Goal: Task Accomplishment & Management: Complete application form

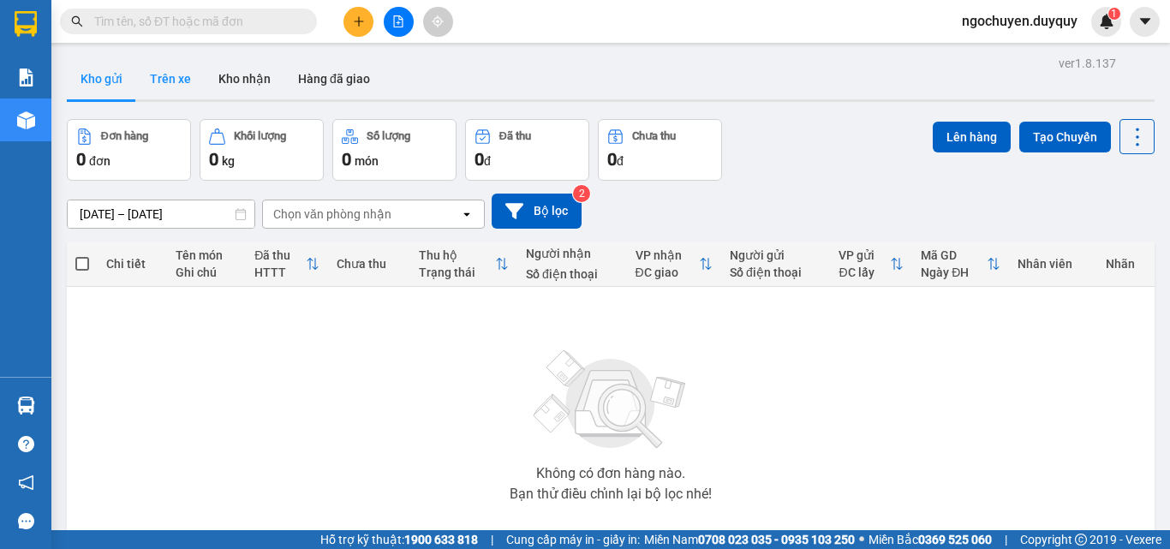
click at [182, 94] on button "Trên xe" at bounding box center [170, 78] width 69 height 41
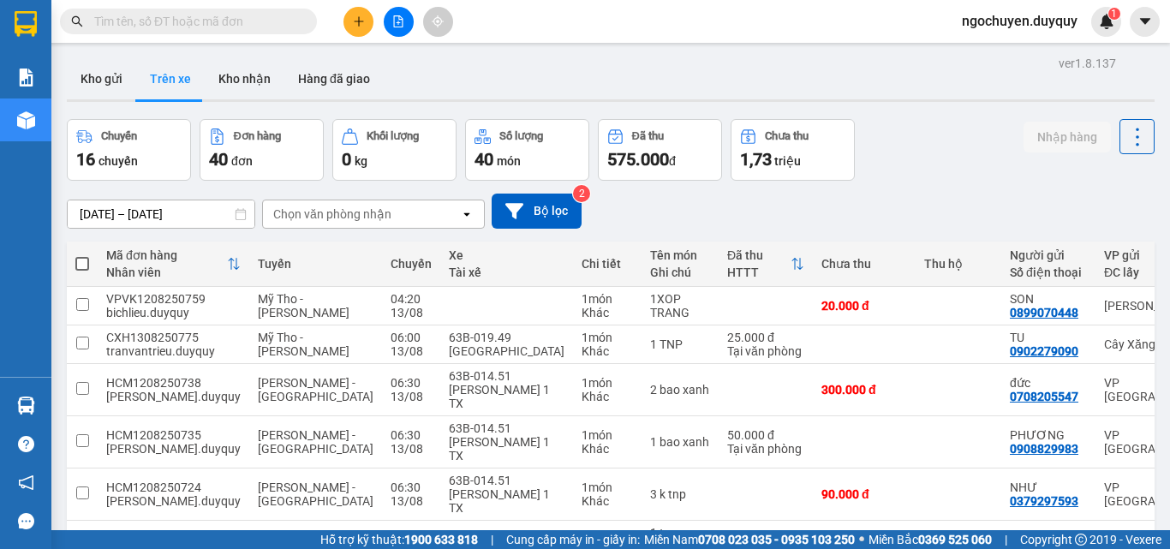
click at [393, 221] on div "Chọn văn phòng nhận" at bounding box center [361, 213] width 197 height 27
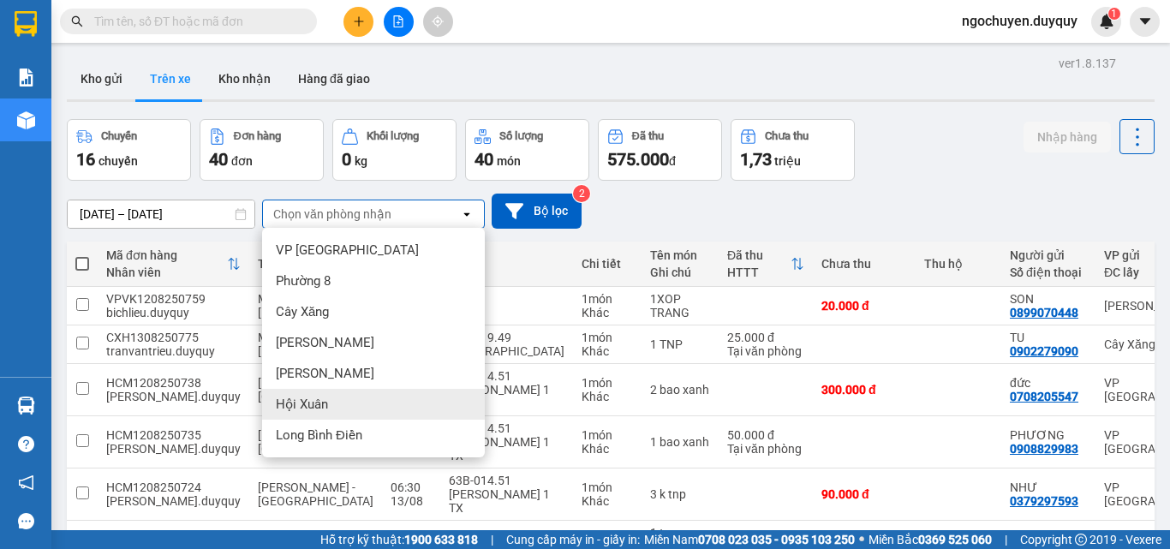
click at [364, 403] on div "Hội Xuân" at bounding box center [373, 404] width 223 height 31
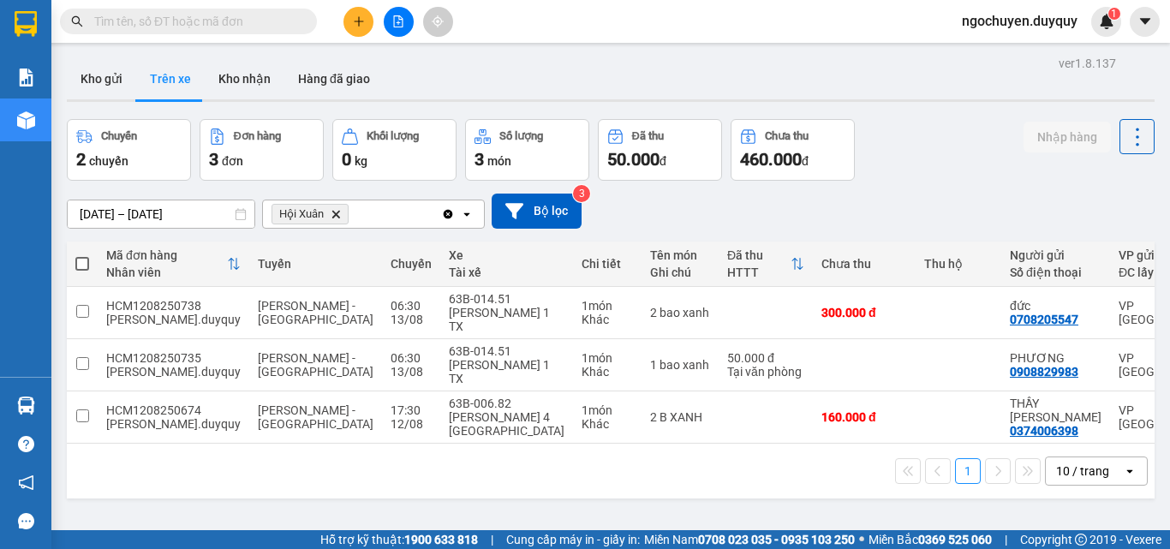
scroll to position [0, 256]
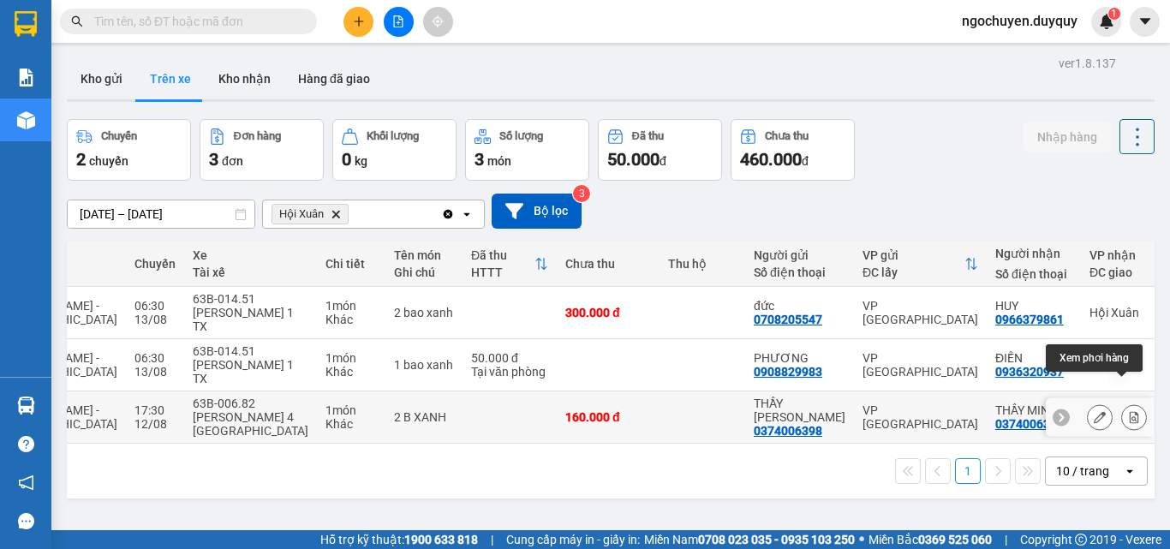
click at [1130, 411] on icon at bounding box center [1134, 417] width 9 height 12
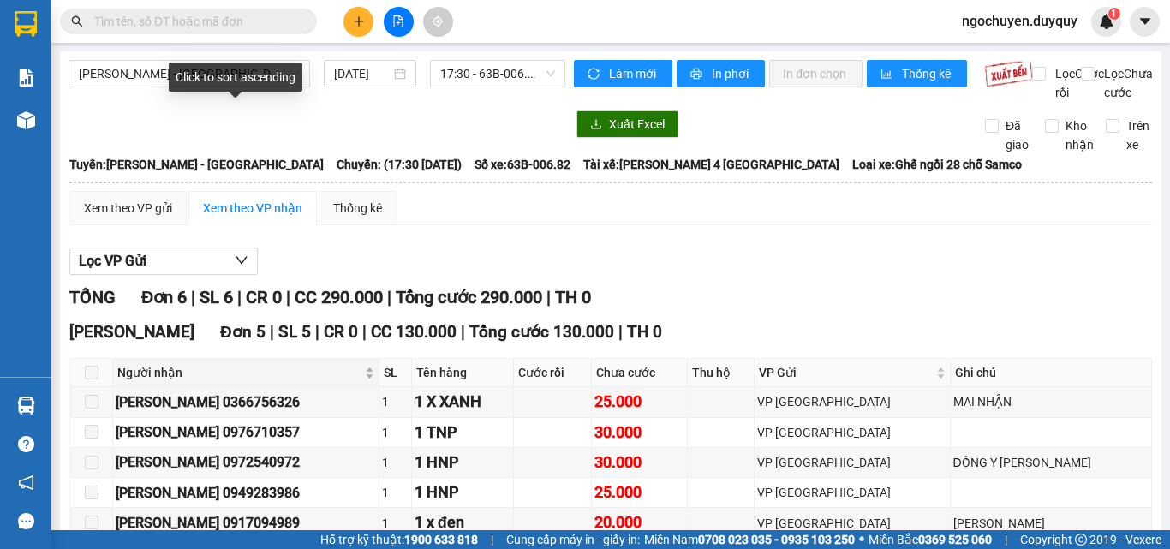
scroll to position [275, 0]
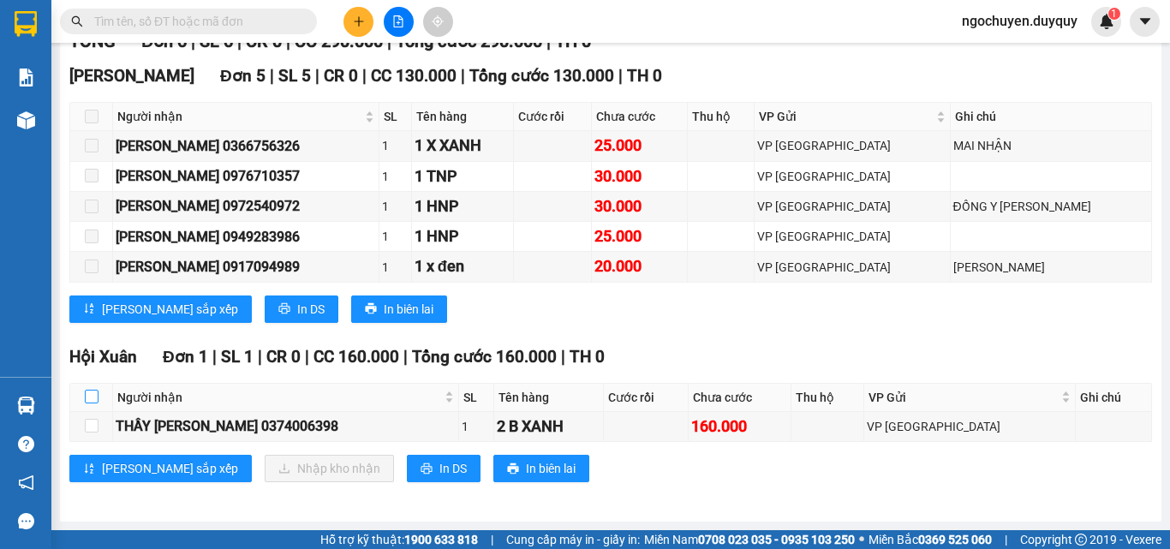
click at [94, 397] on input "checkbox" at bounding box center [92, 397] width 14 height 14
checkbox input "true"
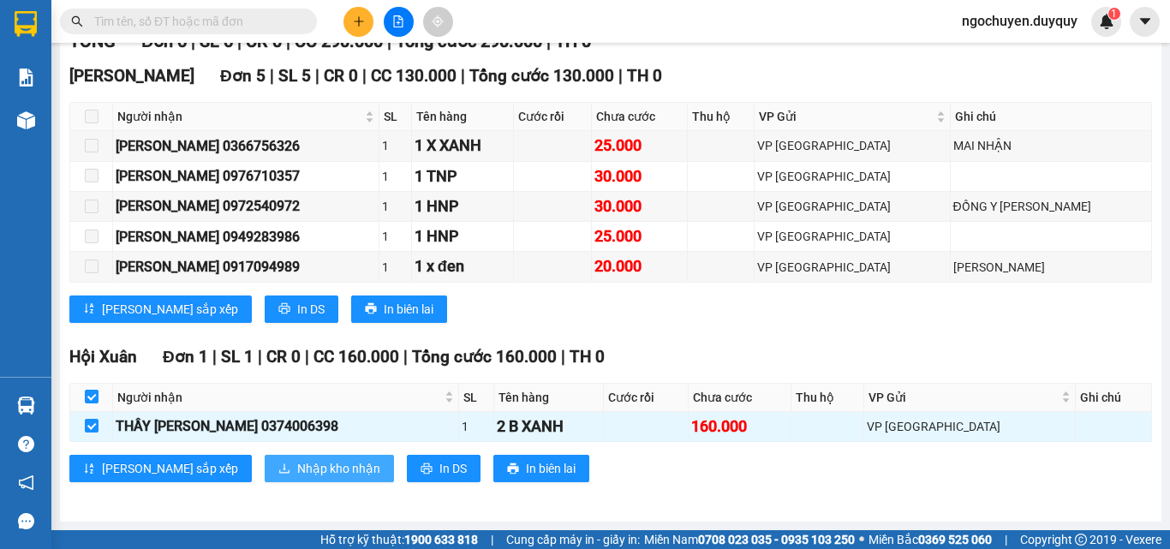
click at [297, 473] on span "Nhập kho nhận" at bounding box center [338, 468] width 83 height 19
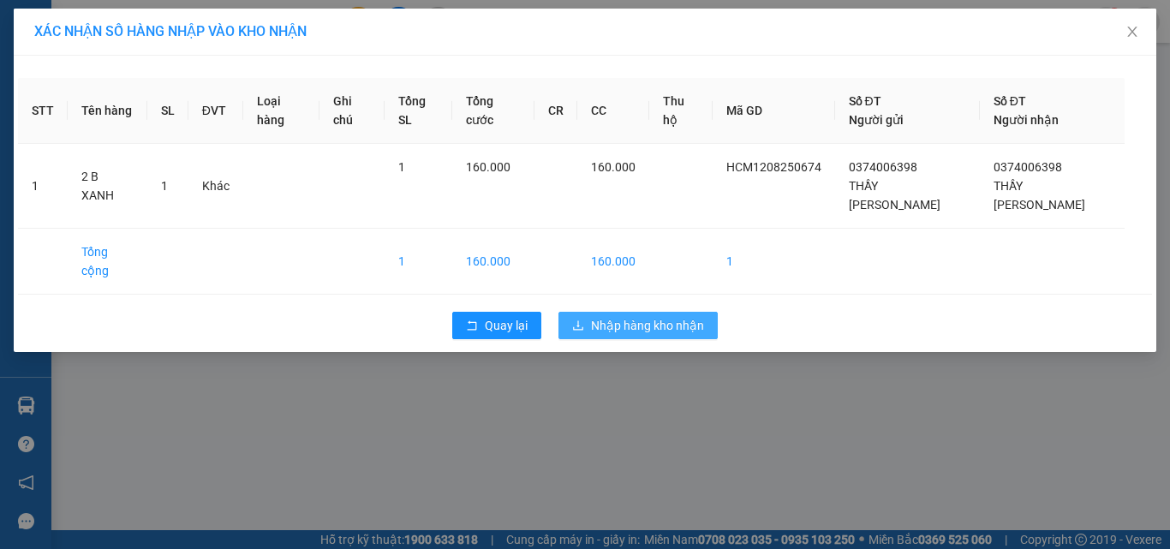
click at [635, 316] on span "Nhập hàng kho nhận" at bounding box center [647, 325] width 113 height 19
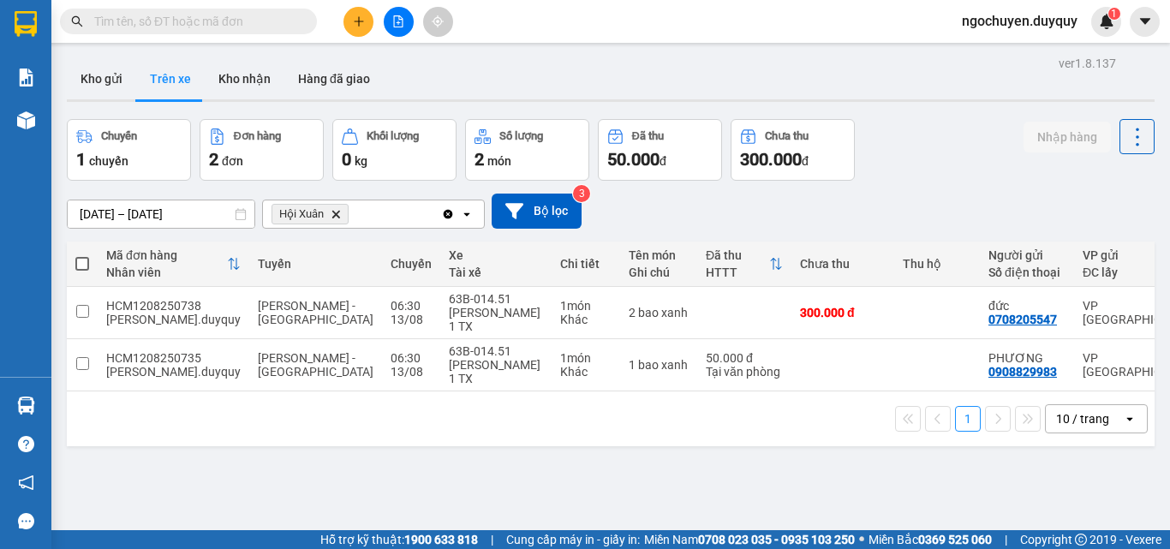
scroll to position [0, 256]
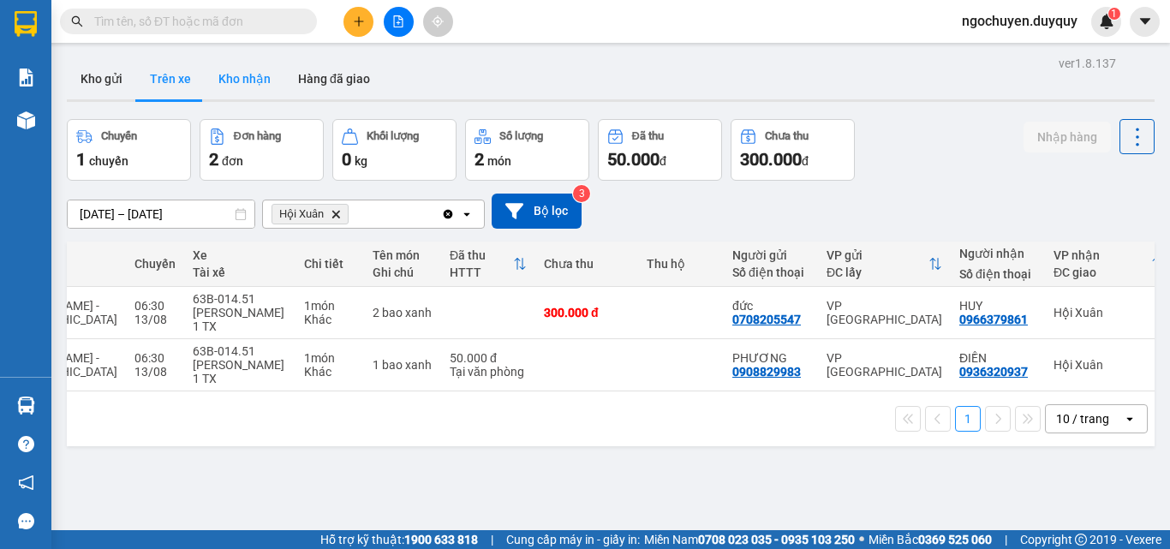
click at [266, 86] on button "Kho nhận" at bounding box center [245, 78] width 80 height 41
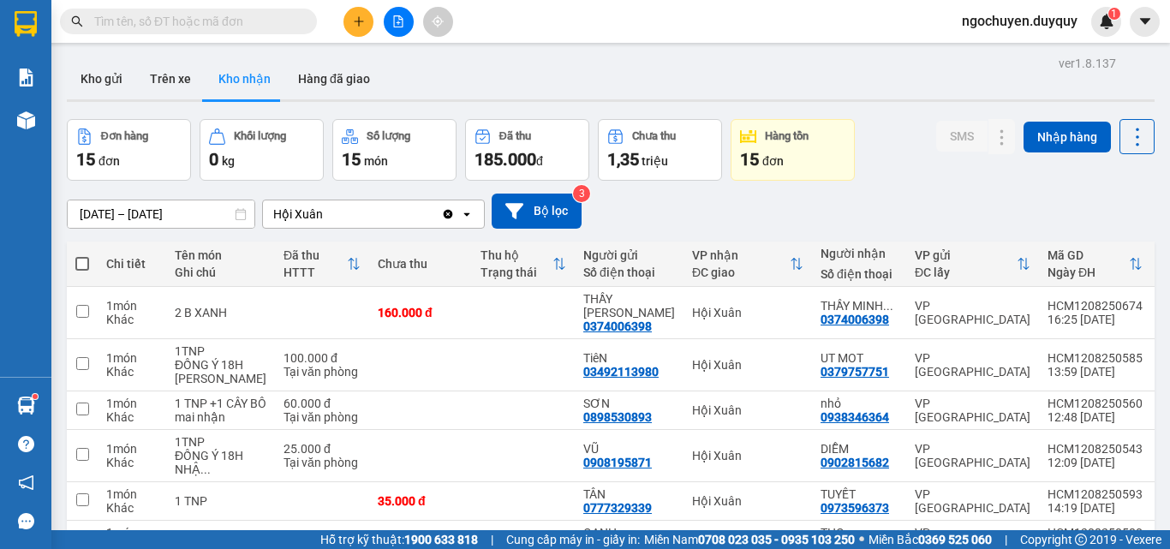
scroll to position [302, 0]
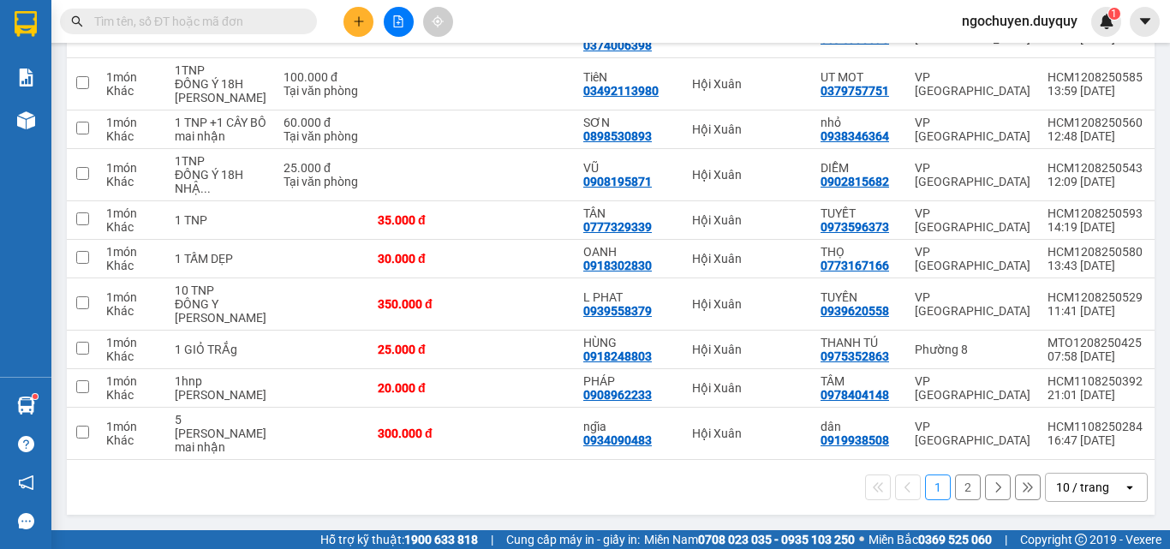
click at [955, 492] on button "2" at bounding box center [968, 488] width 26 height 26
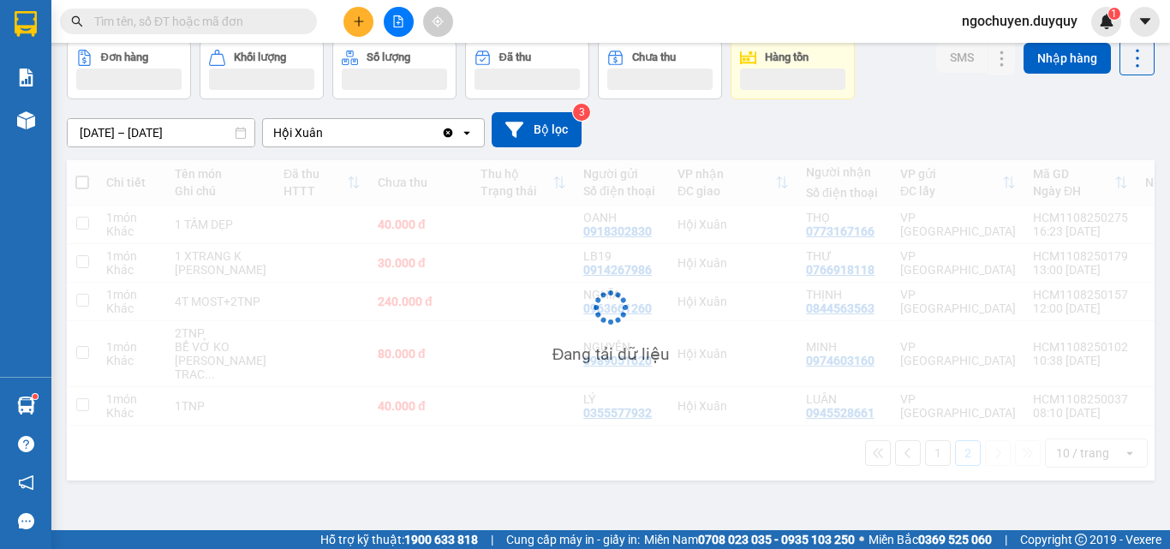
scroll to position [79, 0]
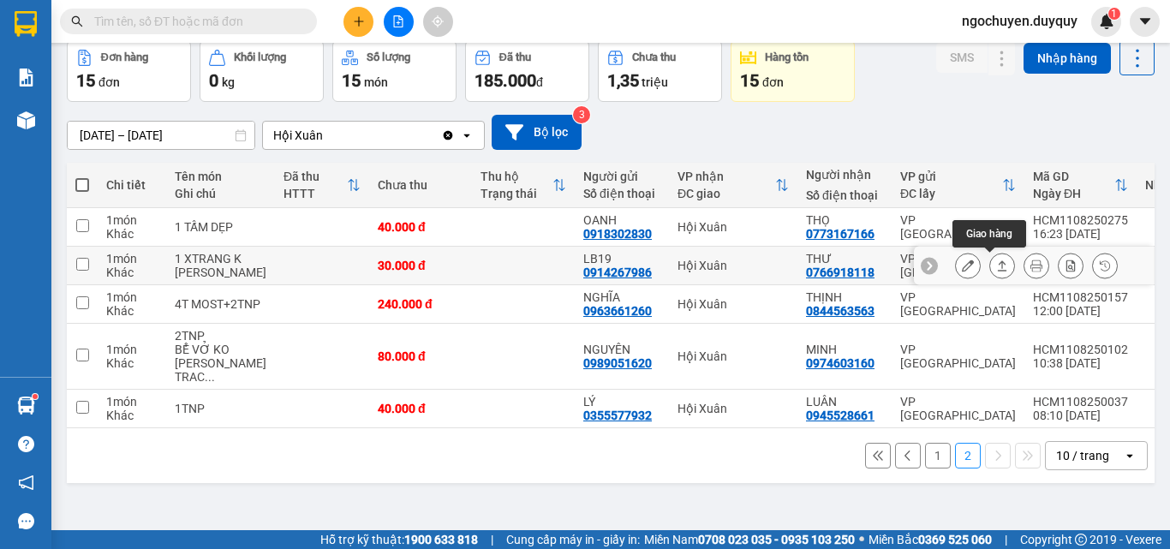
click at [990, 272] on button at bounding box center [1002, 266] width 24 height 30
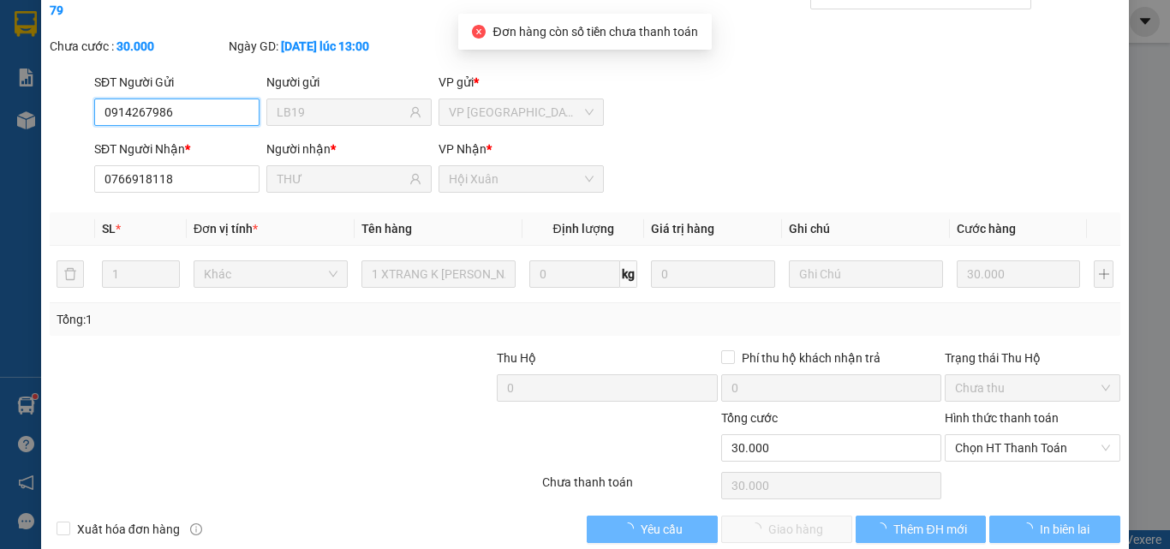
type input "0914267986"
type input "LB19"
type input "0766918118"
type input "THƯ"
type input "30.000"
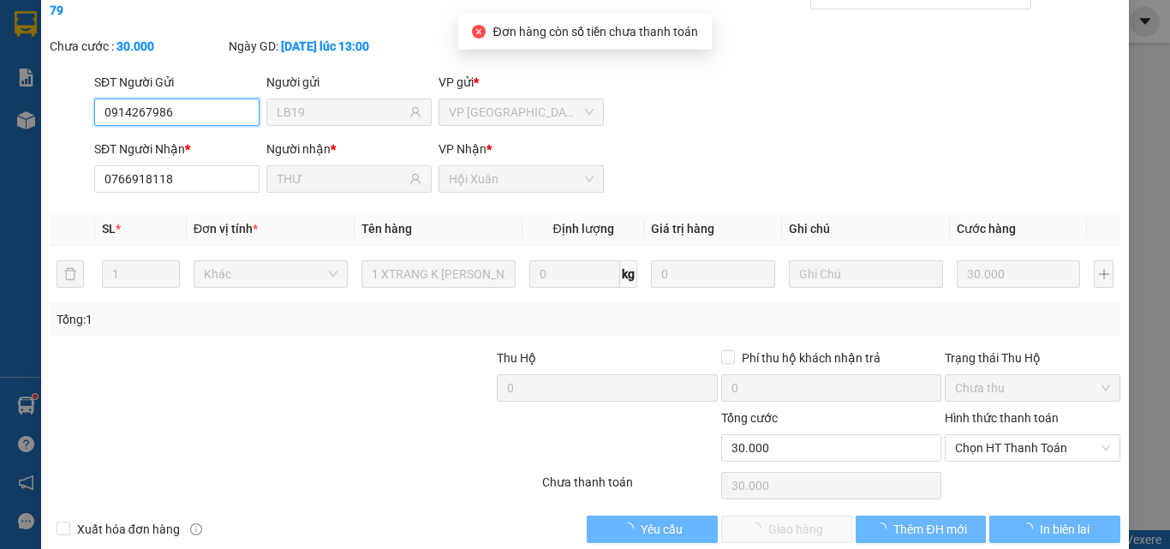
scroll to position [88, 0]
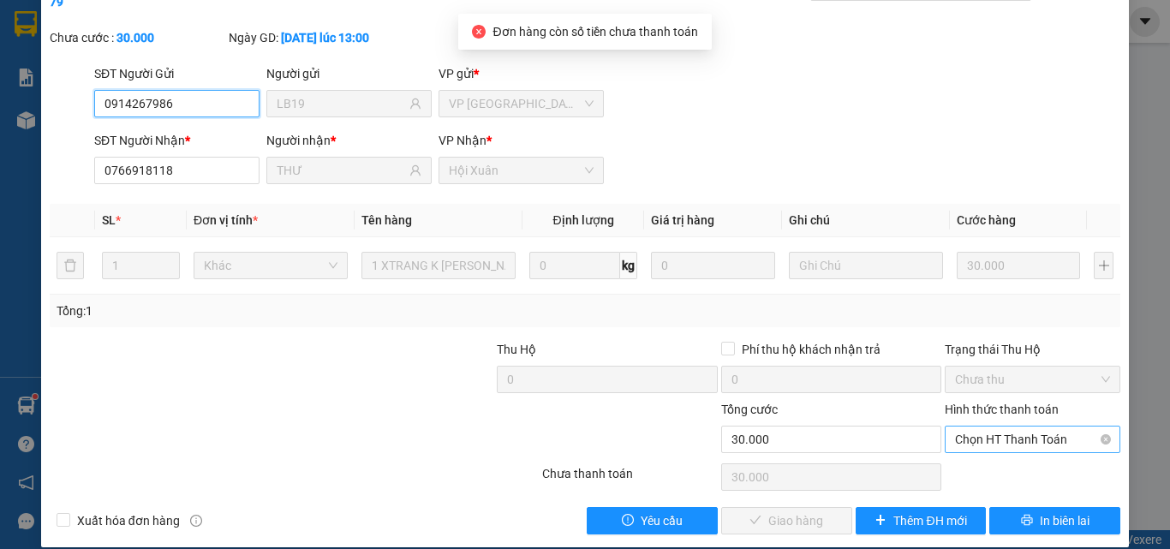
click at [989, 427] on span "Chọn HT Thanh Toán" at bounding box center [1032, 440] width 155 height 26
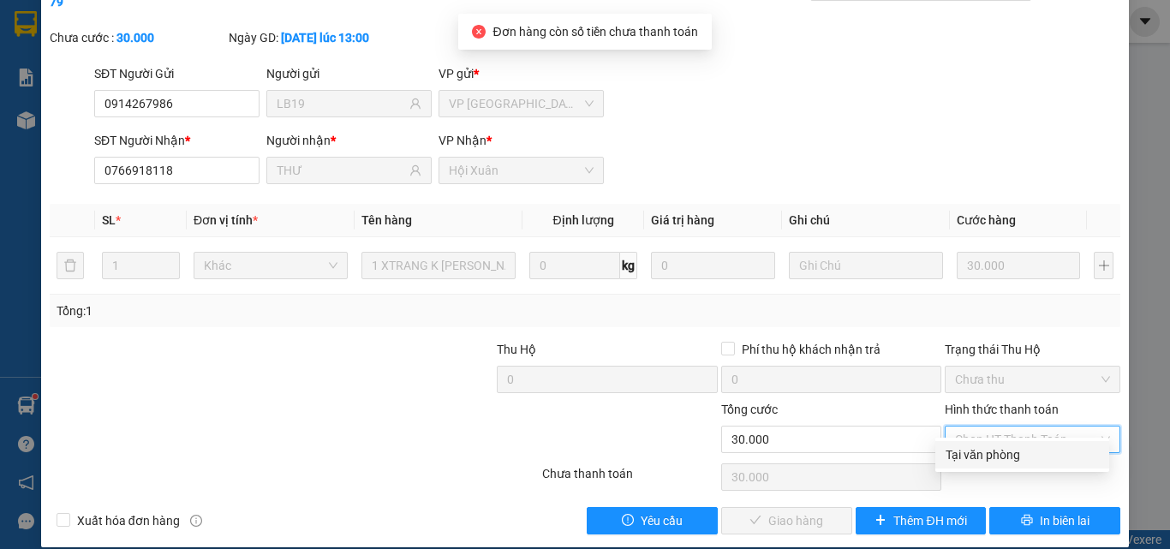
click at [983, 462] on div "Tại văn phòng" at bounding box center [1022, 454] width 153 height 19
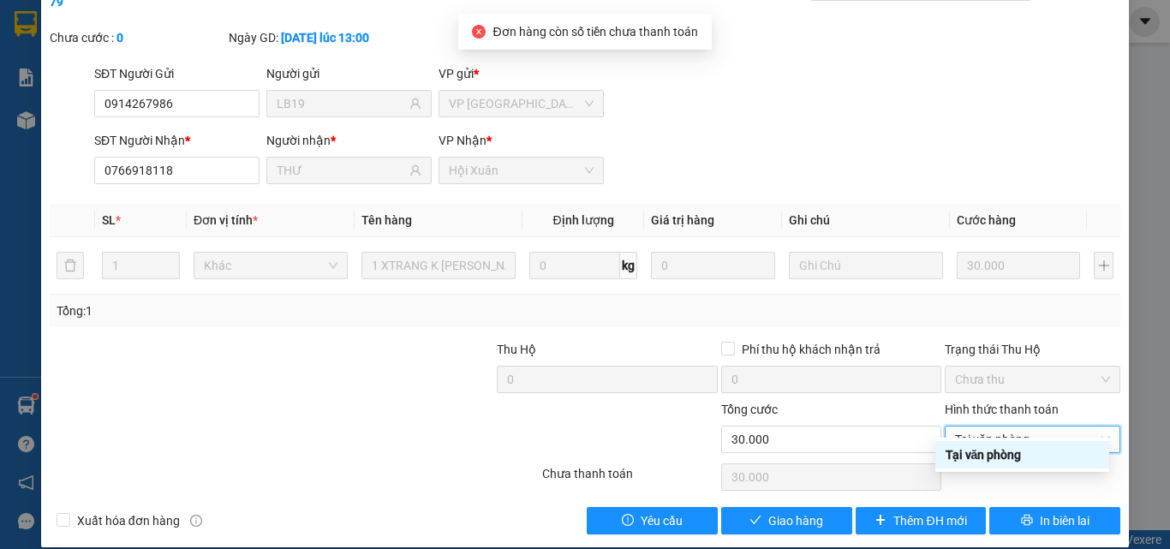
type input "0"
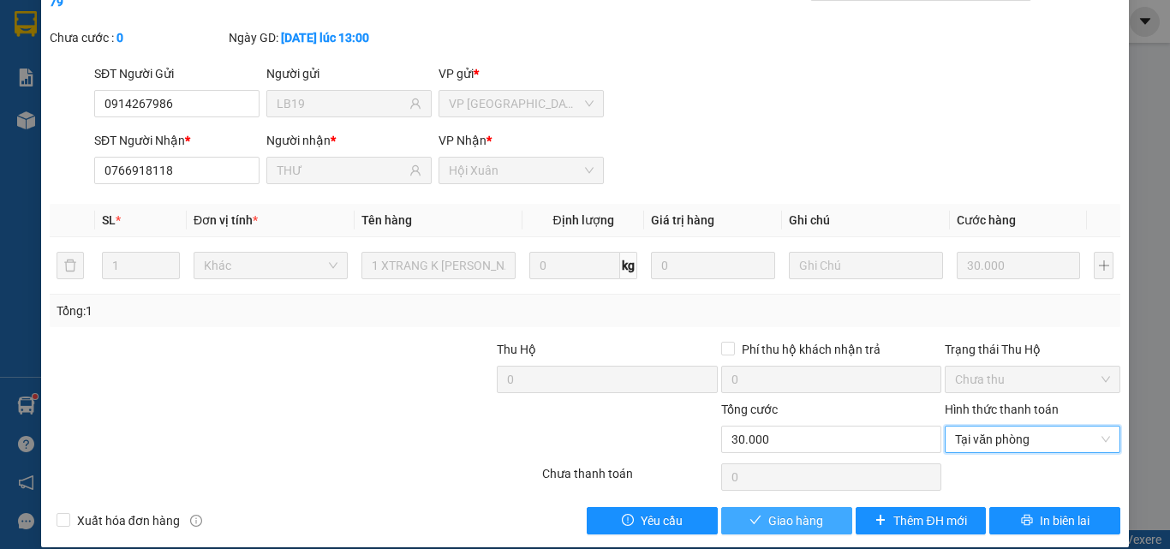
click at [808, 507] on button "Giao hàng" at bounding box center [786, 520] width 131 height 27
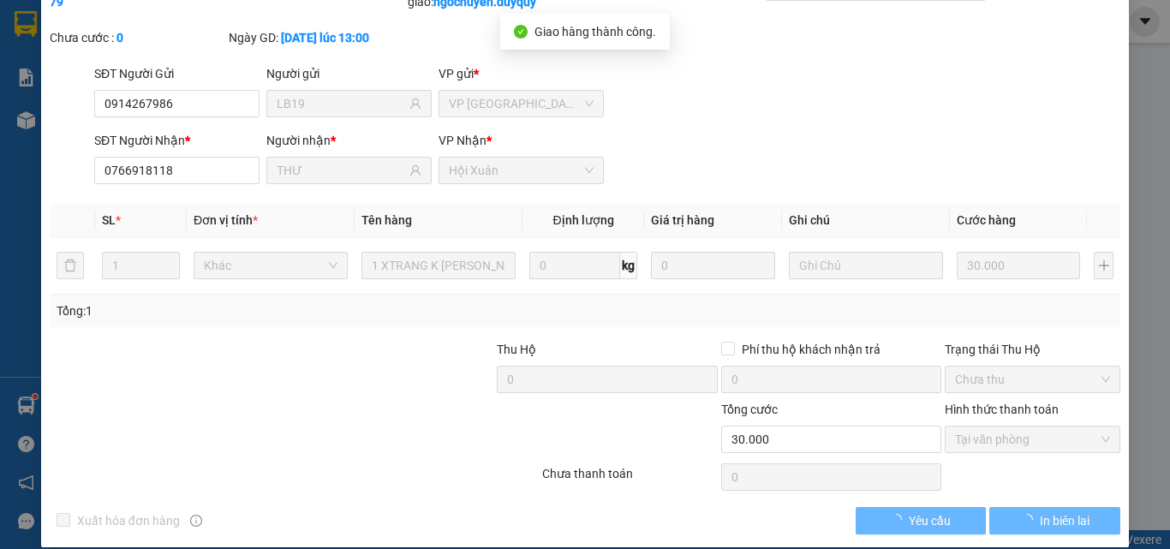
scroll to position [0, 0]
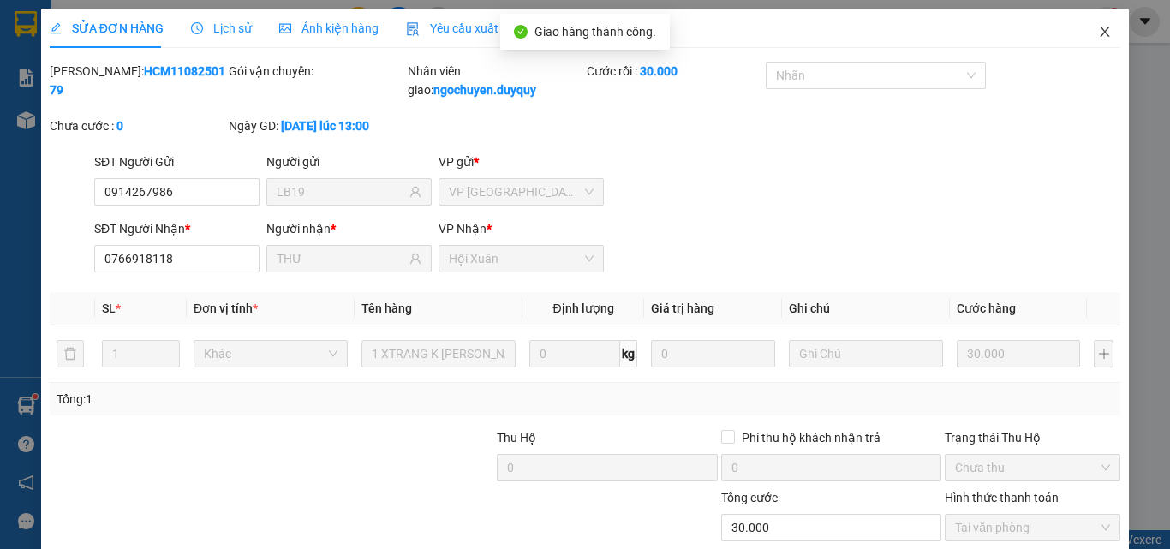
click at [1098, 39] on icon "close" at bounding box center [1105, 32] width 14 height 14
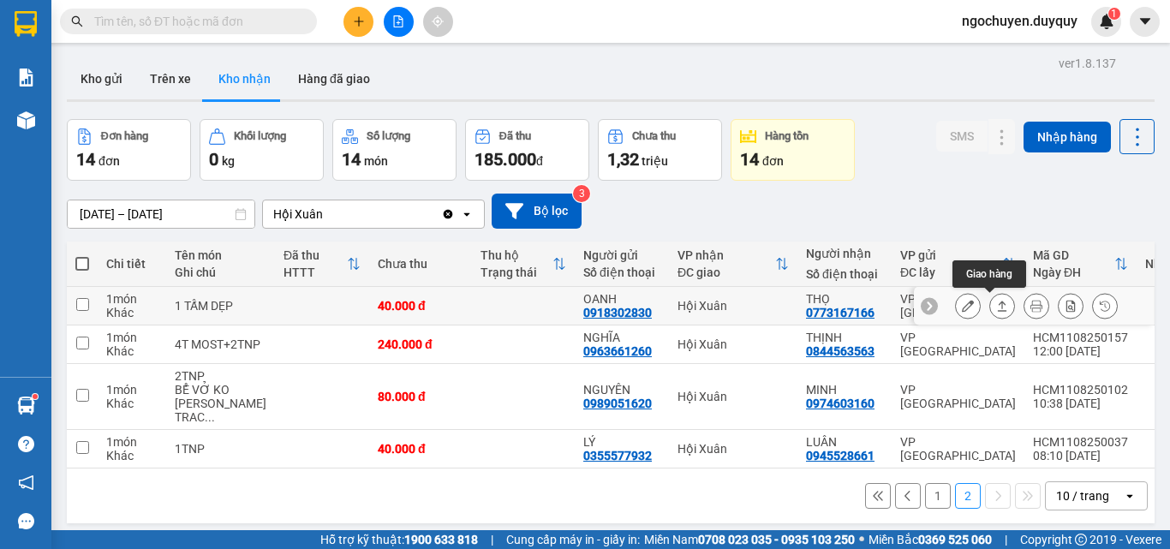
click at [990, 301] on button at bounding box center [1002, 306] width 24 height 30
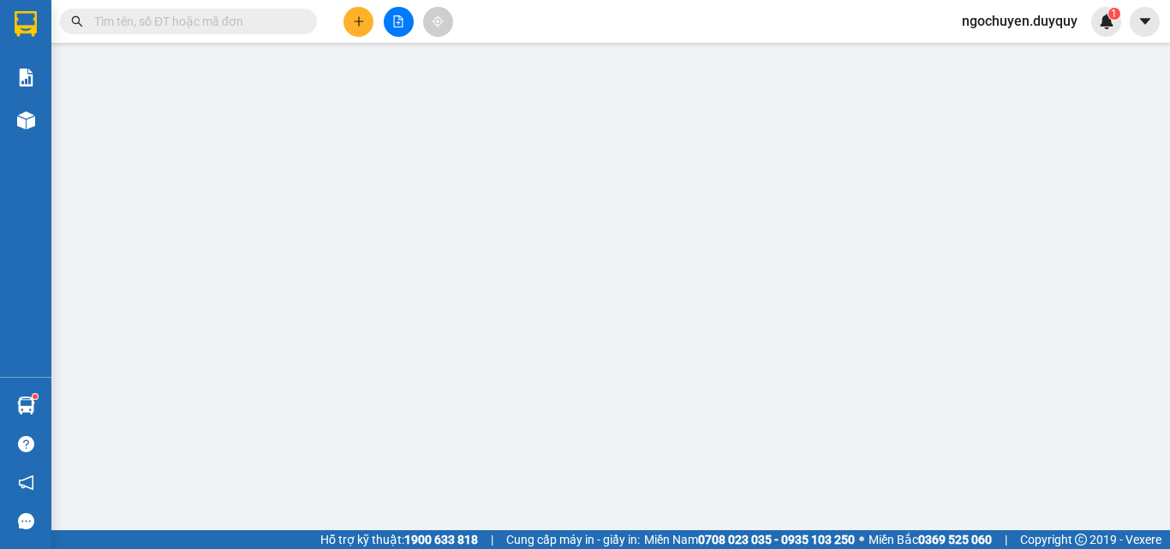
type input "0918302830"
type input "OANH"
type input "0773167166"
type input "THỌ"
type input "40.000"
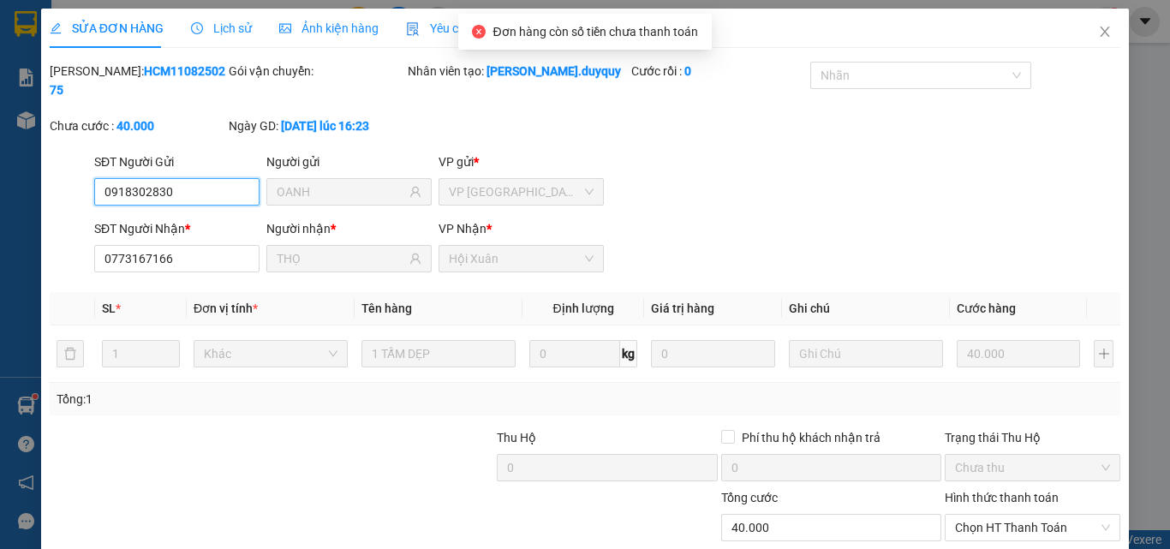
scroll to position [88, 0]
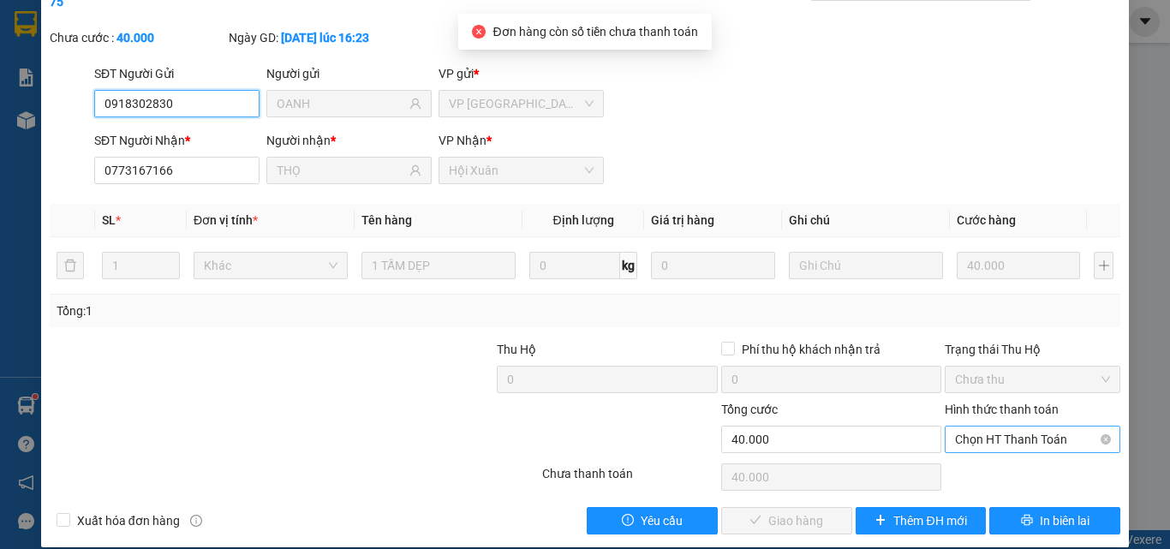
click at [971, 428] on span "Chọn HT Thanh Toán" at bounding box center [1032, 440] width 155 height 26
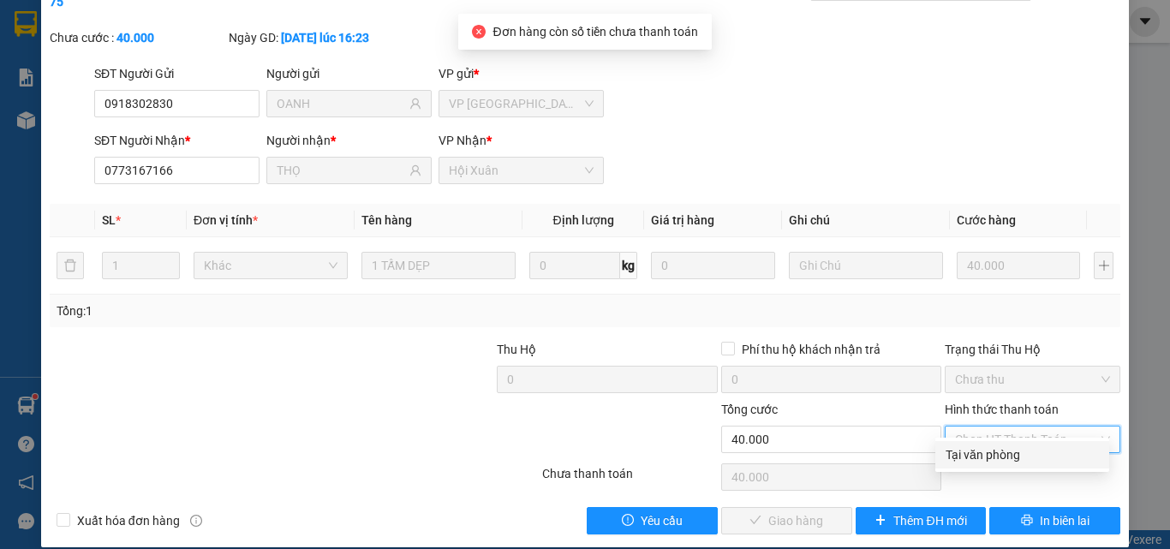
click at [971, 455] on div "Tại văn phòng" at bounding box center [1022, 454] width 153 height 19
type input "0"
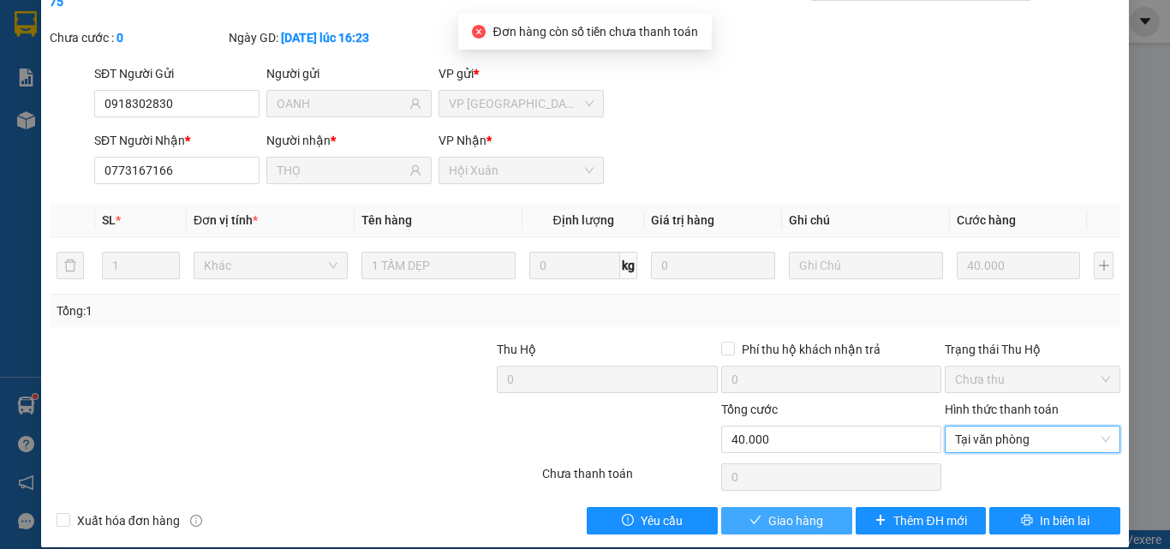
click at [784, 511] on span "Giao hàng" at bounding box center [795, 520] width 55 height 19
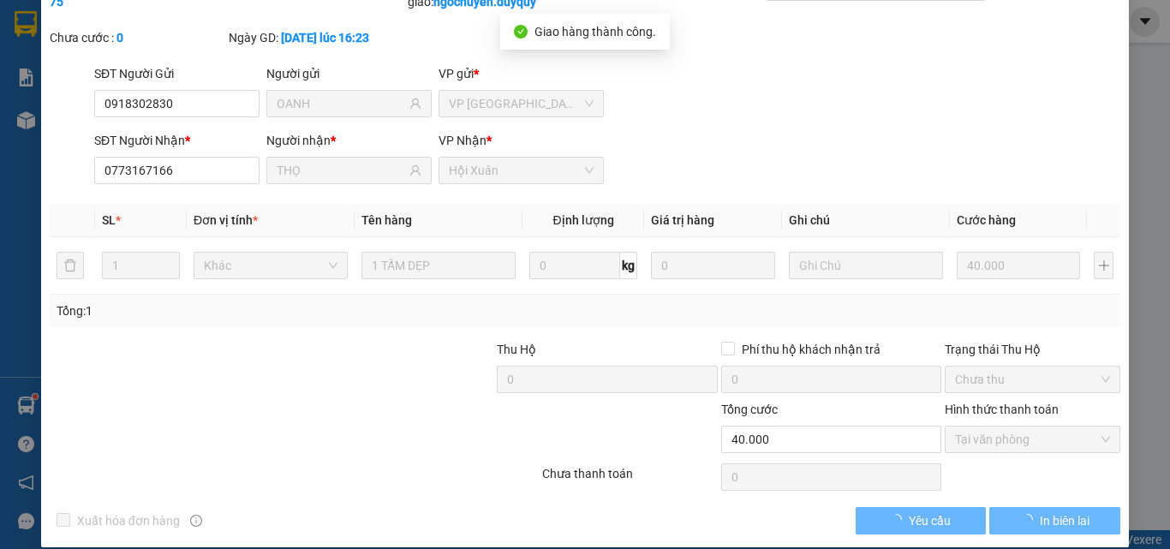
scroll to position [0, 0]
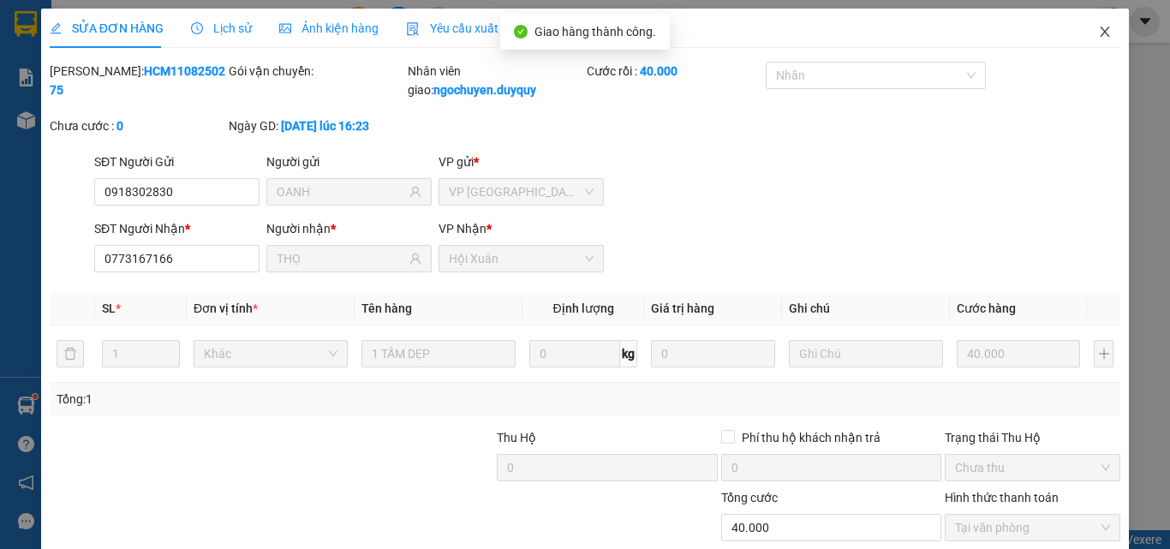
click at [1081, 40] on span "Close" at bounding box center [1105, 33] width 48 height 48
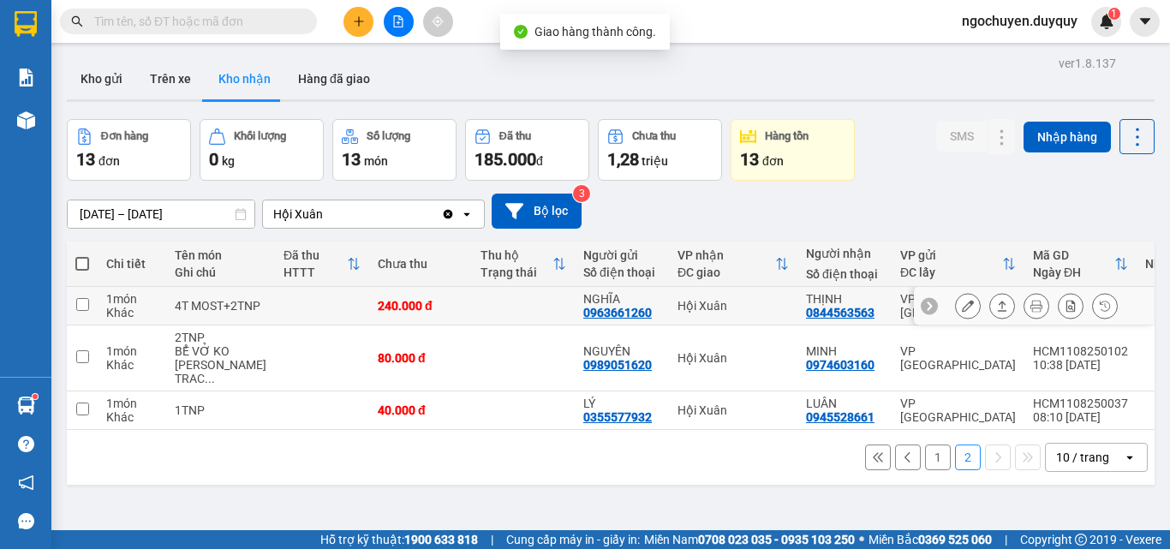
scroll to position [79, 0]
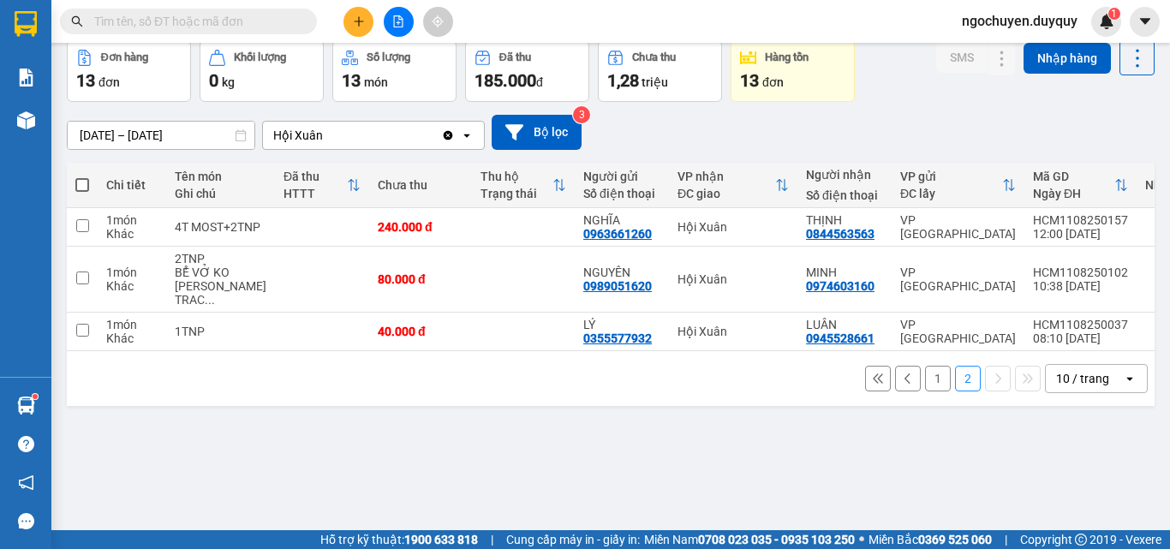
click at [928, 367] on button "1" at bounding box center [938, 379] width 26 height 26
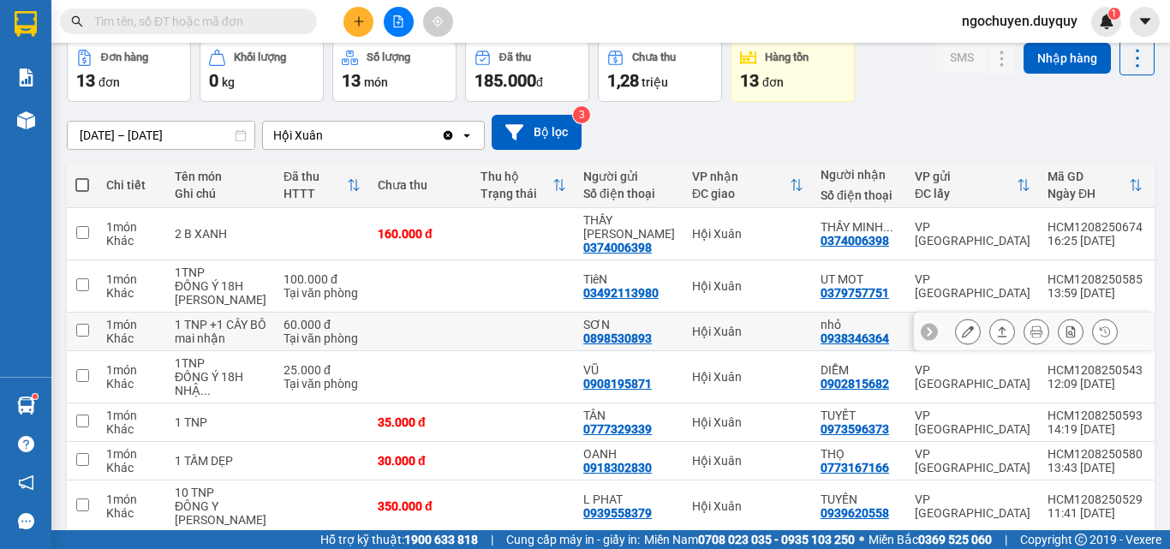
scroll to position [302, 0]
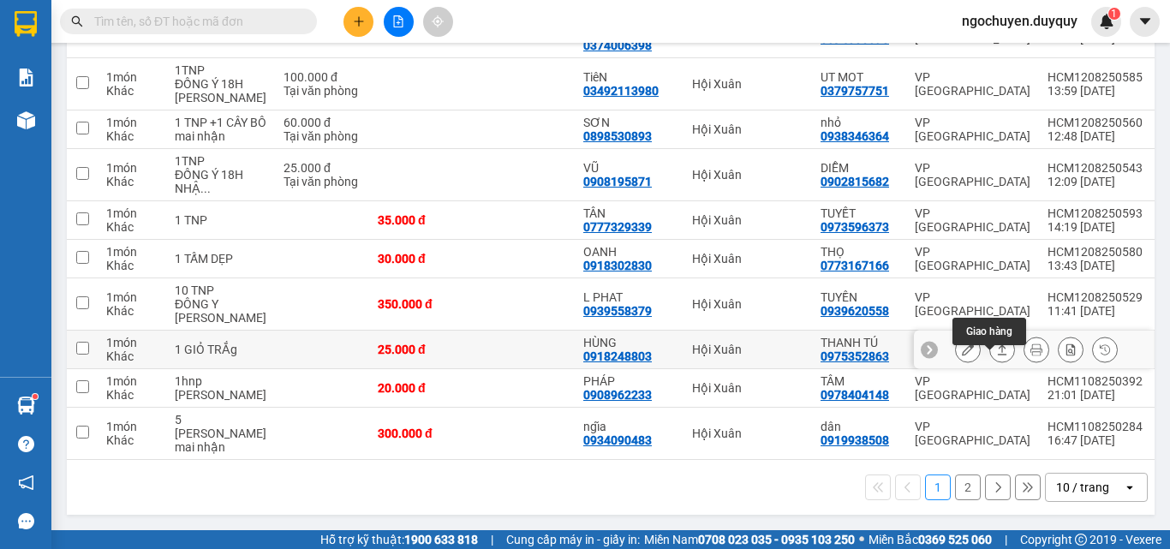
click at [996, 344] on icon at bounding box center [1002, 349] width 12 height 12
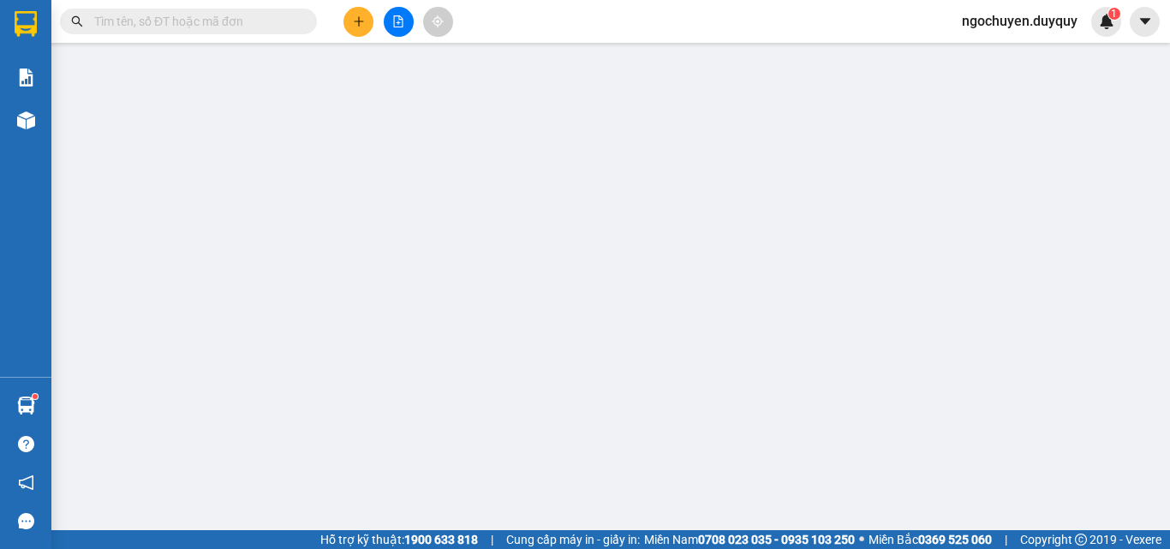
type input "0918248803"
type input "HÙNG"
type input "0975352863"
type input "THANH TÚ"
type input "25.000"
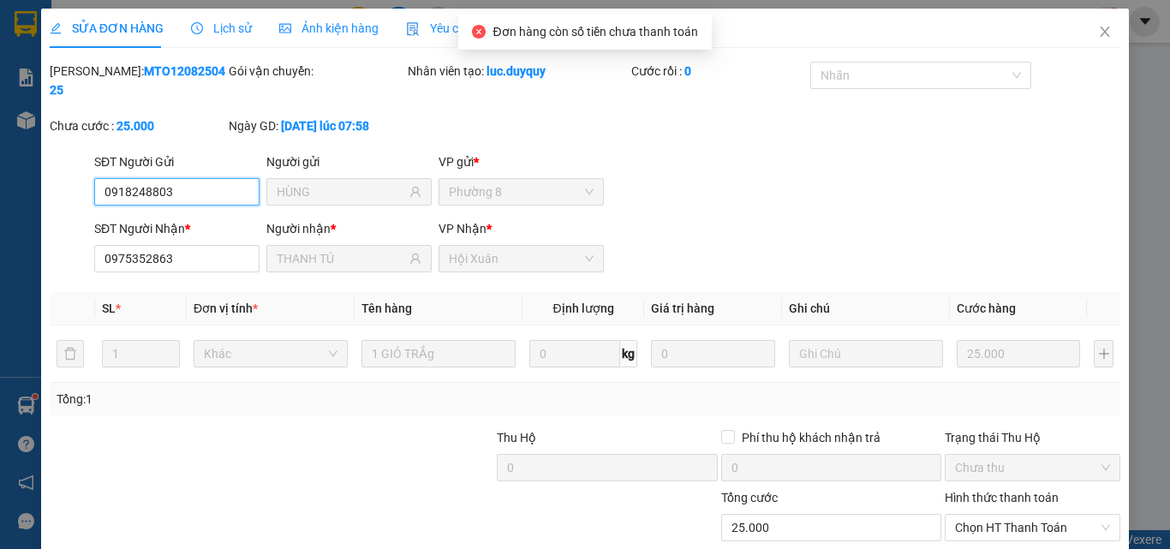
scroll to position [88, 0]
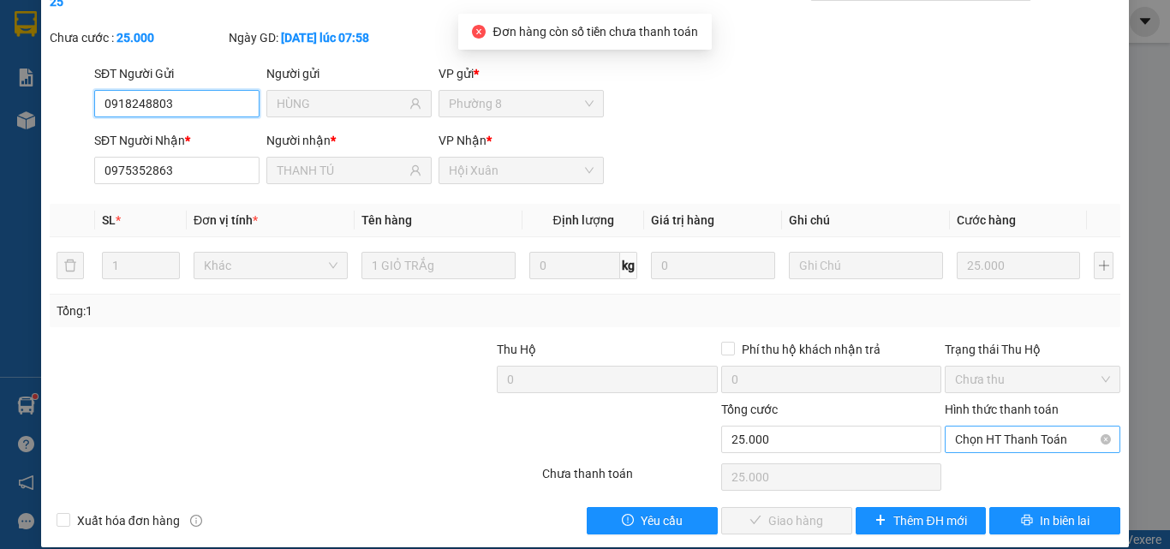
click at [981, 427] on span "Chọn HT Thanh Toán" at bounding box center [1032, 440] width 155 height 26
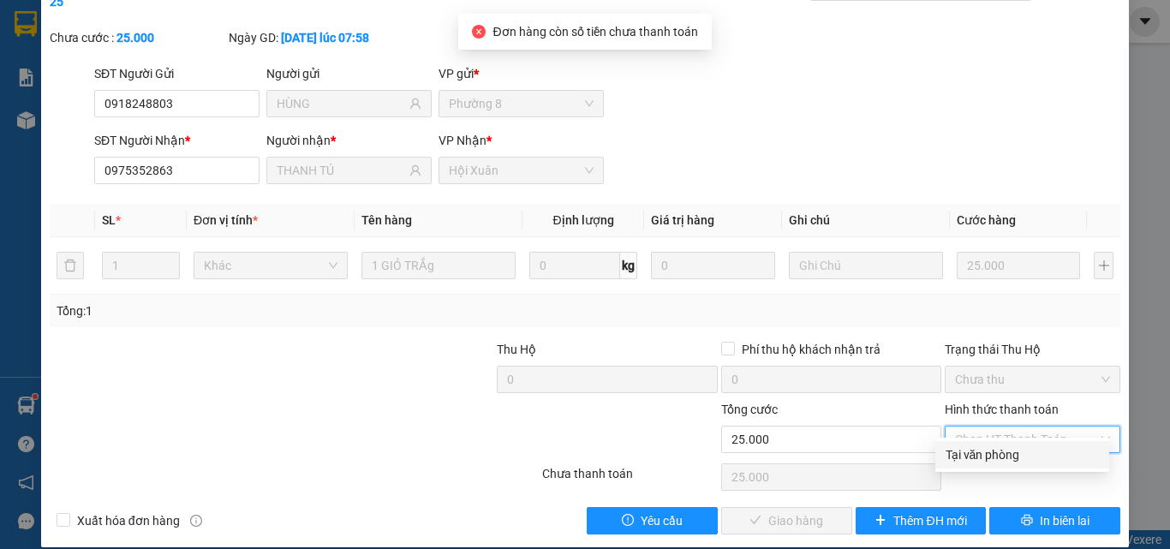
click at [978, 466] on div "Tại văn phòng" at bounding box center [1022, 454] width 174 height 27
type input "0"
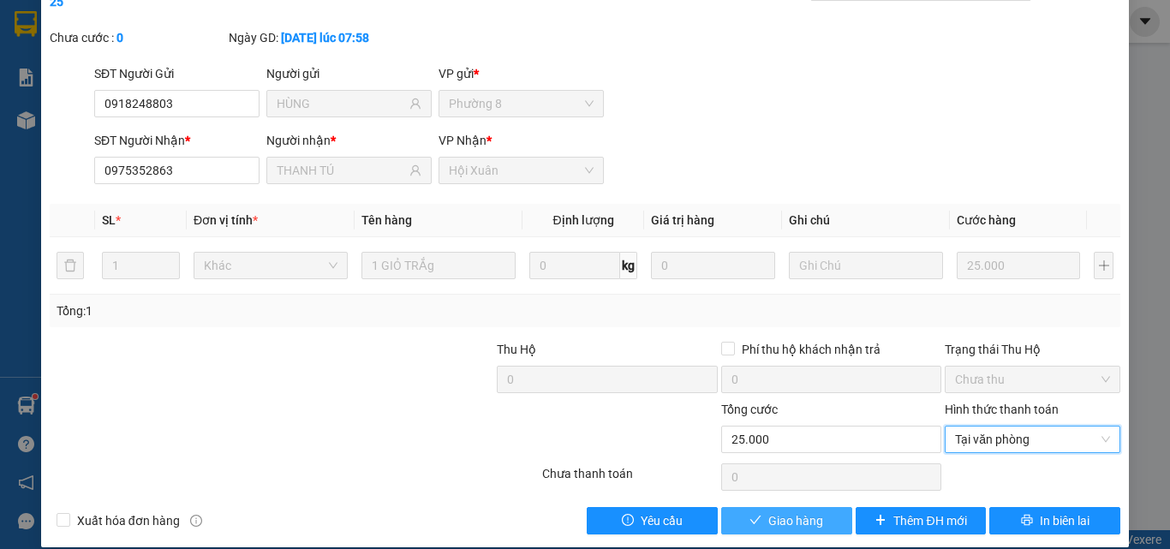
click at [789, 511] on span "Giao hàng" at bounding box center [795, 520] width 55 height 19
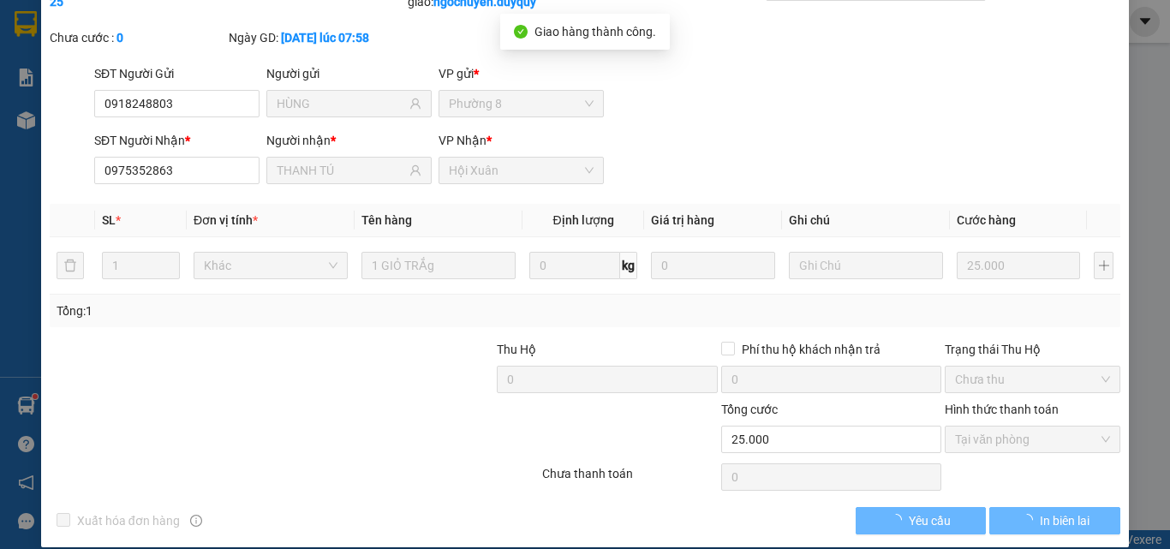
scroll to position [0, 0]
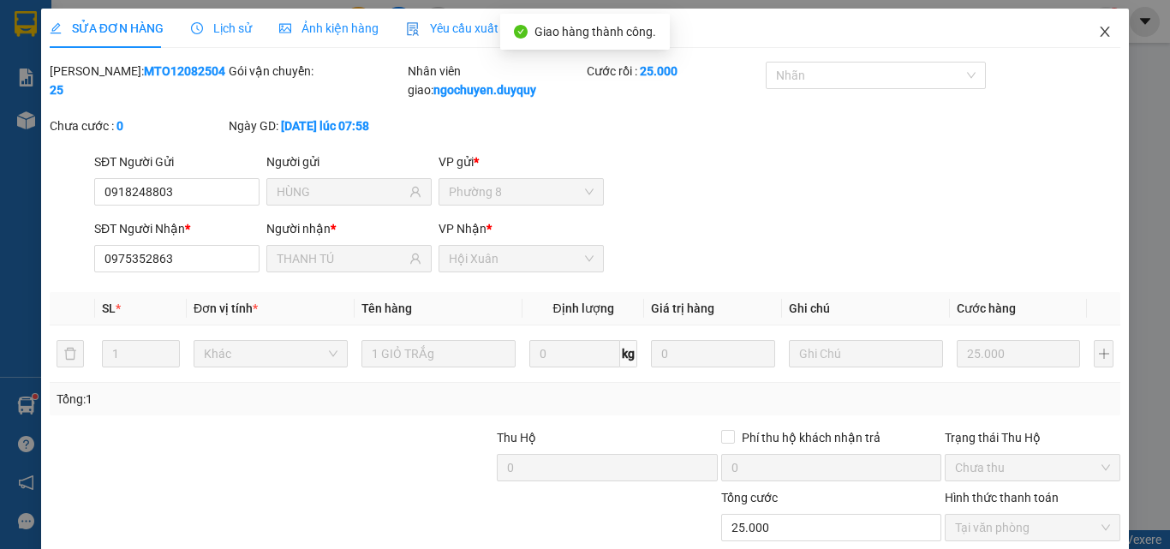
click at [1090, 47] on span "Close" at bounding box center [1105, 33] width 48 height 48
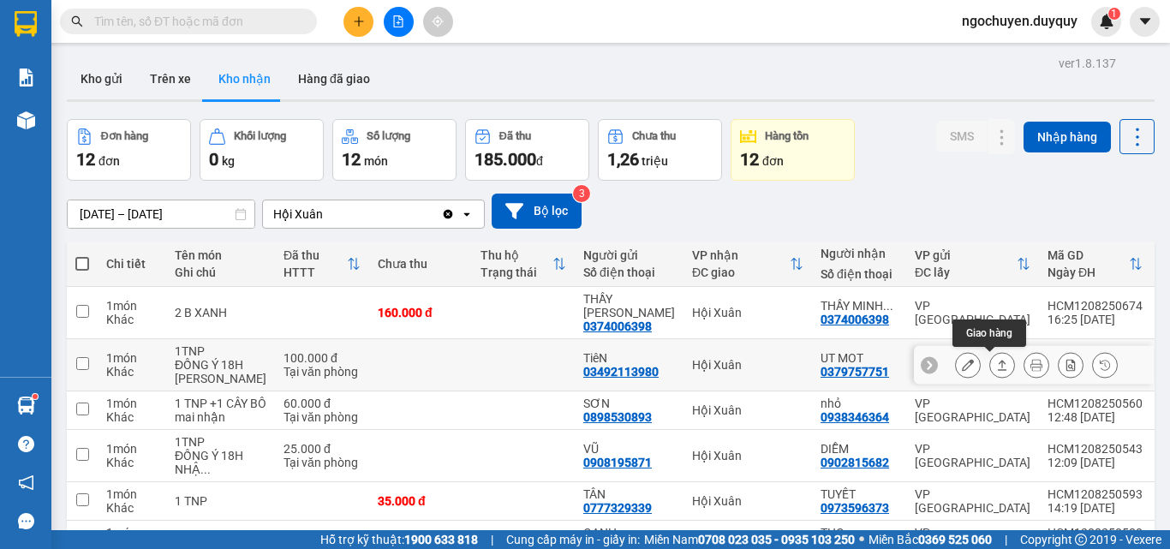
click at [996, 367] on icon at bounding box center [1002, 365] width 12 height 12
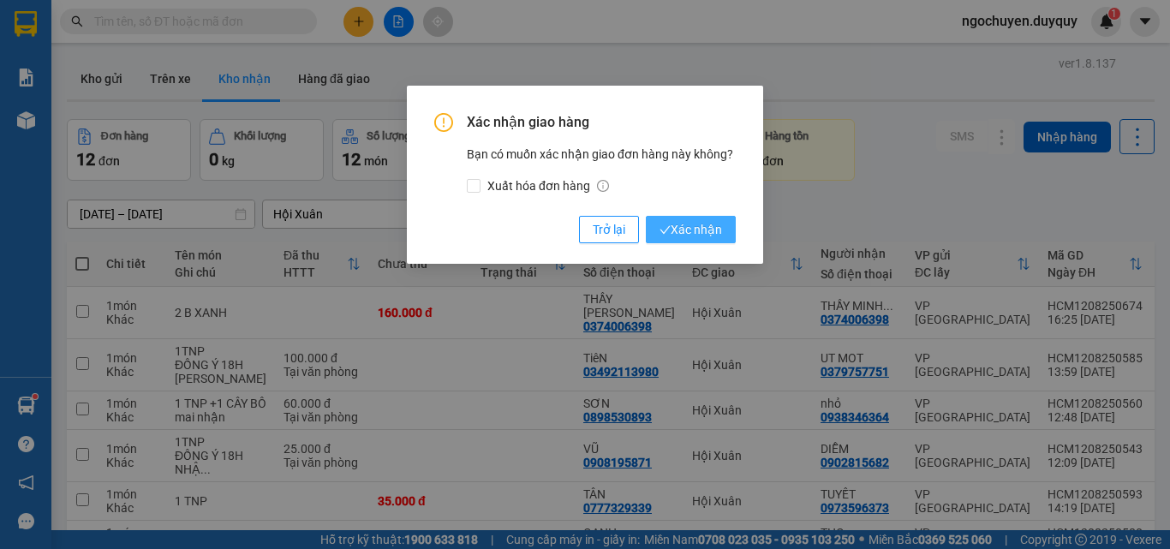
click at [724, 230] on button "Xác nhận" at bounding box center [691, 229] width 90 height 27
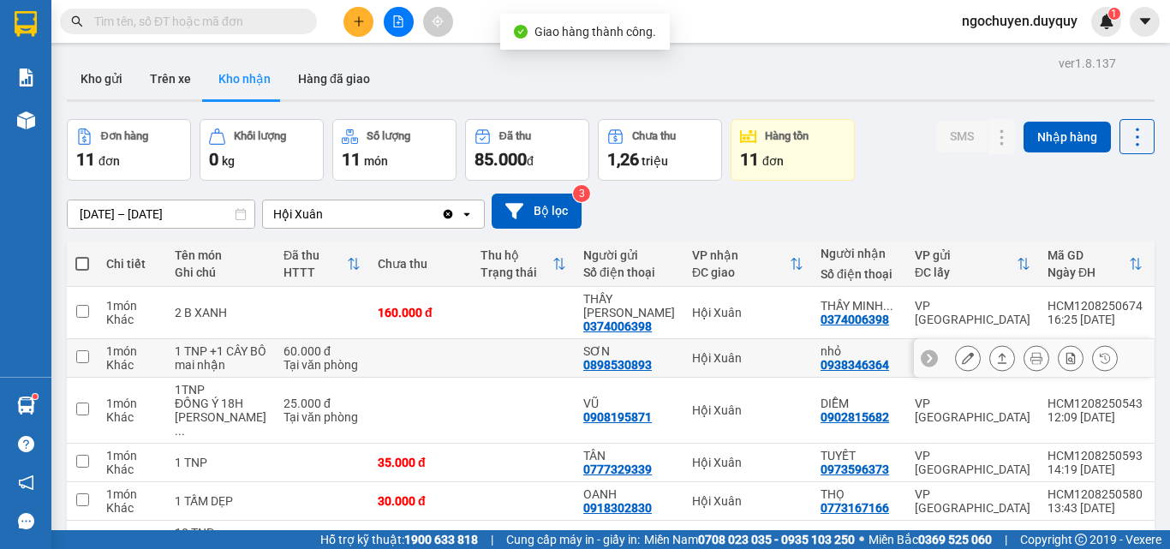
click at [990, 361] on button at bounding box center [1002, 358] width 24 height 30
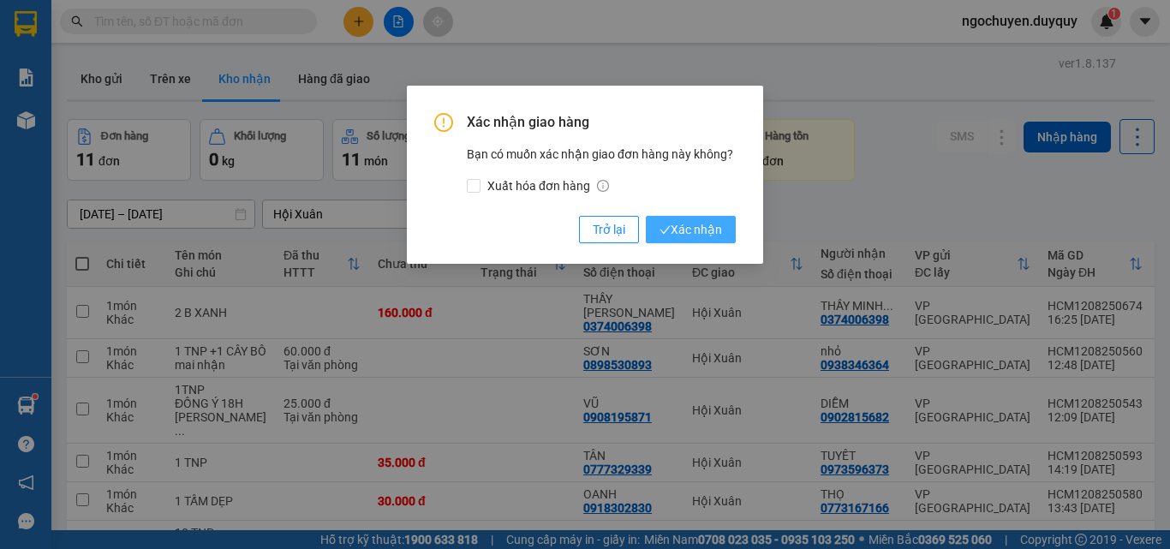
click at [712, 232] on span "Xác nhận" at bounding box center [691, 229] width 63 height 19
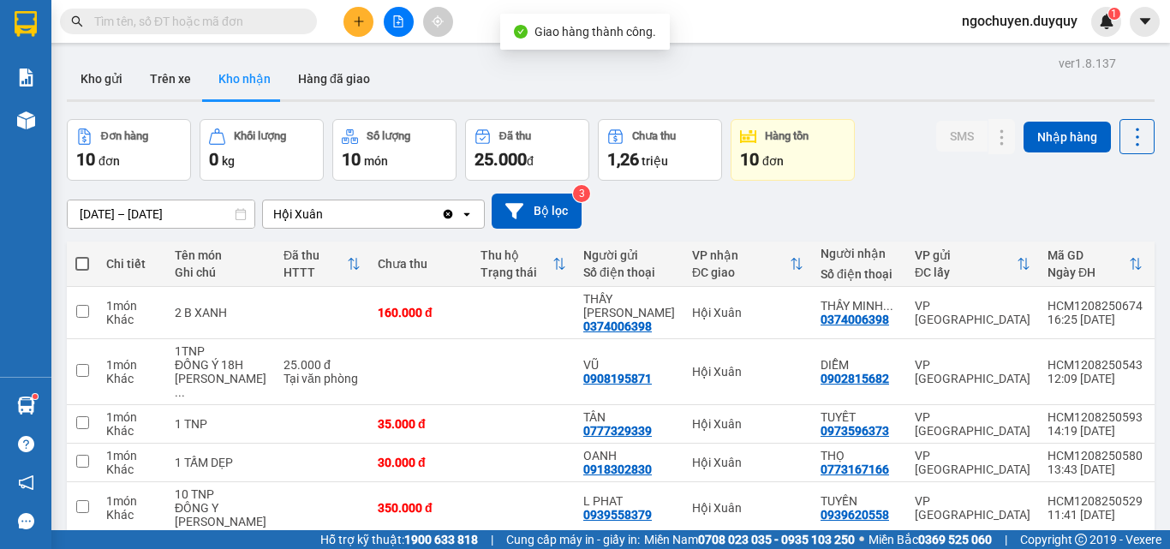
scroll to position [274, 0]
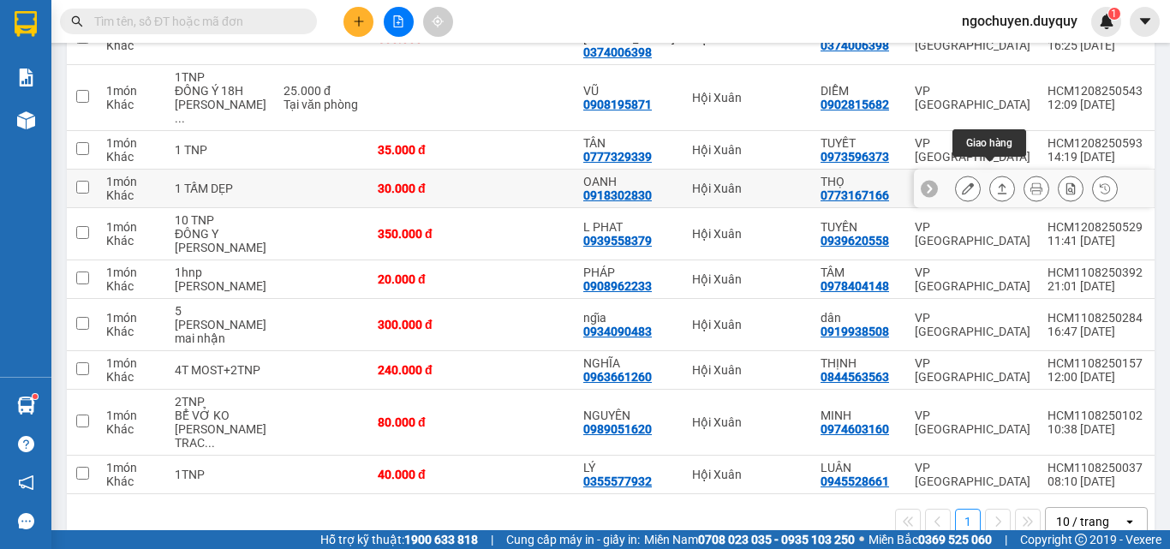
click at [990, 174] on button at bounding box center [1002, 189] width 24 height 30
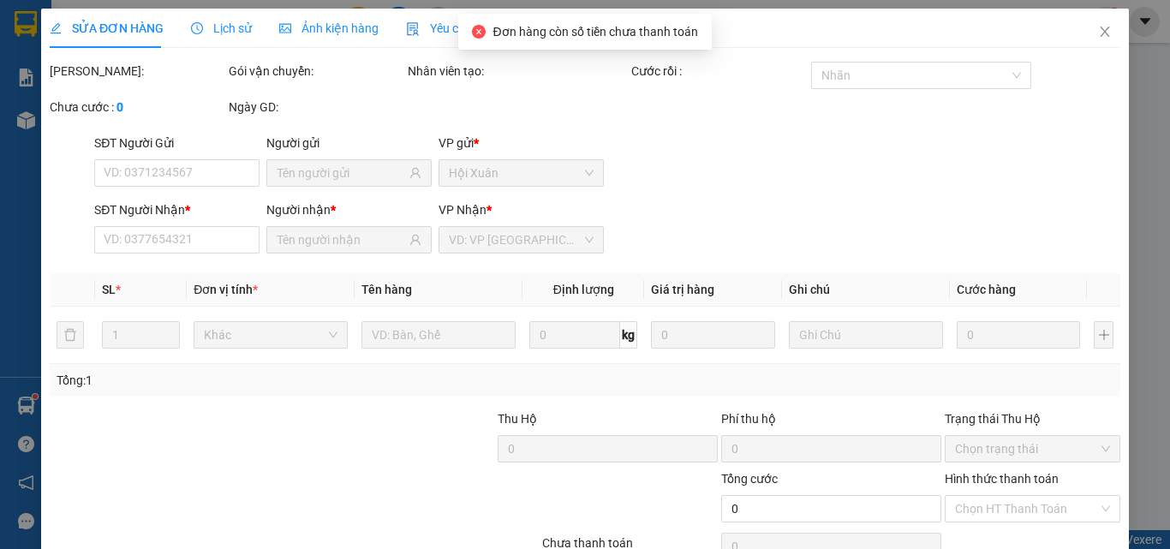
type input "0918302830"
type input "OANH"
type input "0773167166"
type input "THỌ"
type input "30.000"
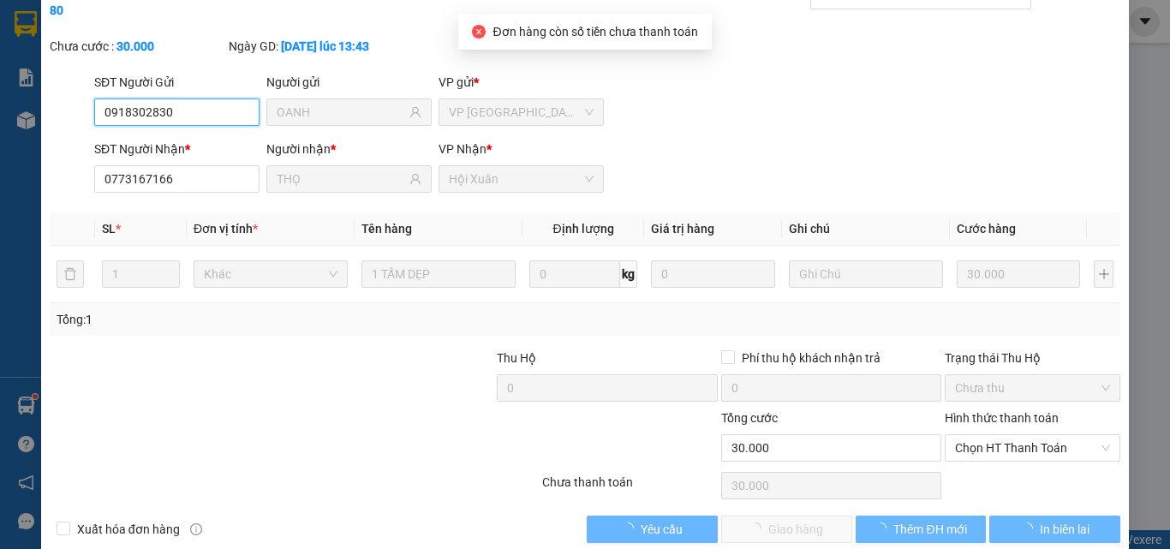
scroll to position [88, 0]
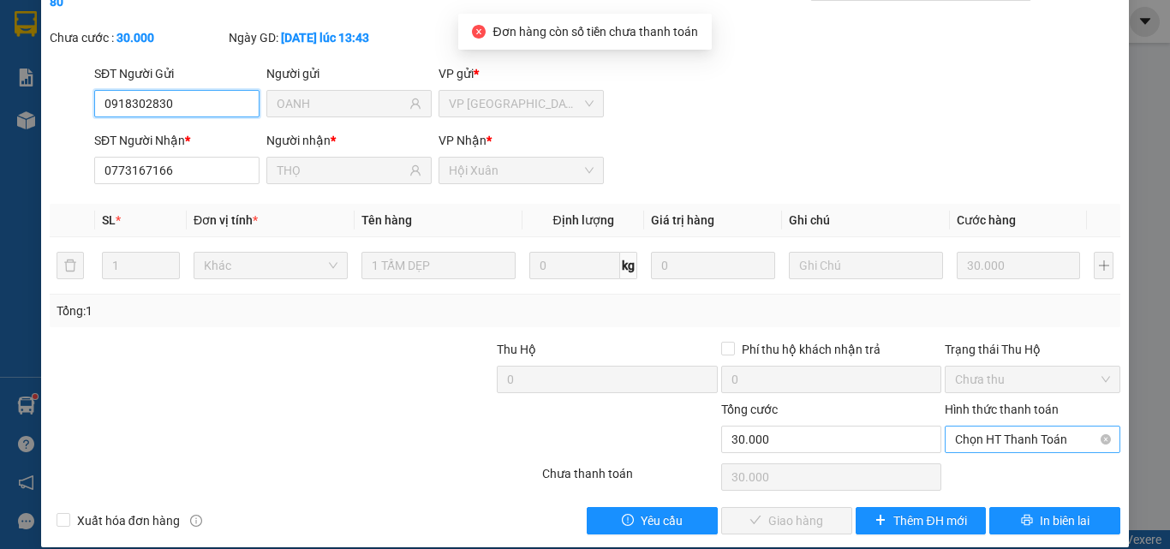
click at [991, 427] on span "Chọn HT Thanh Toán" at bounding box center [1032, 440] width 155 height 26
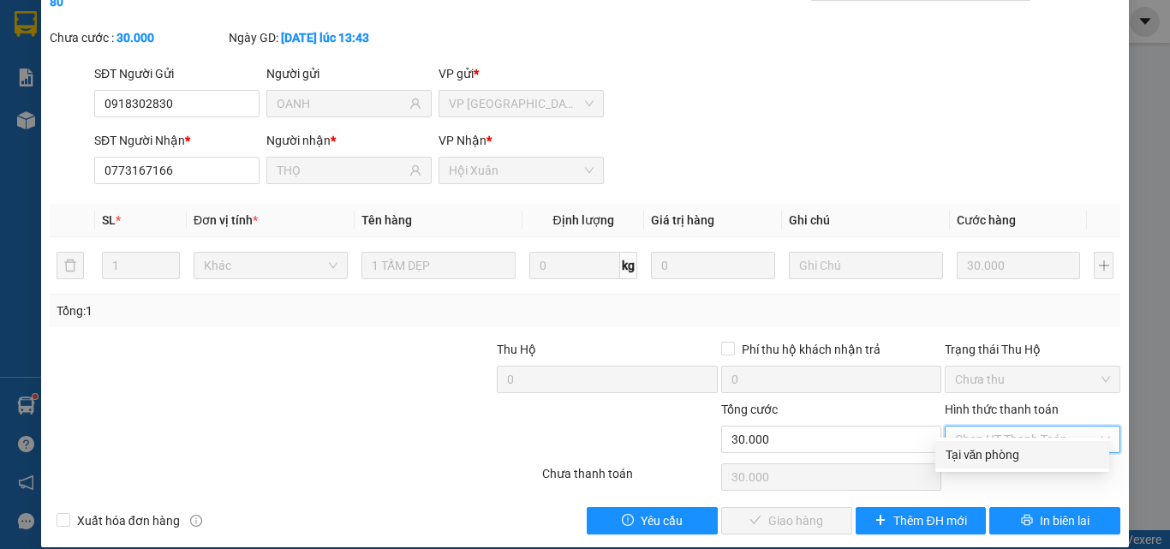
click at [987, 449] on div "Tại văn phòng" at bounding box center [1022, 454] width 153 height 19
type input "0"
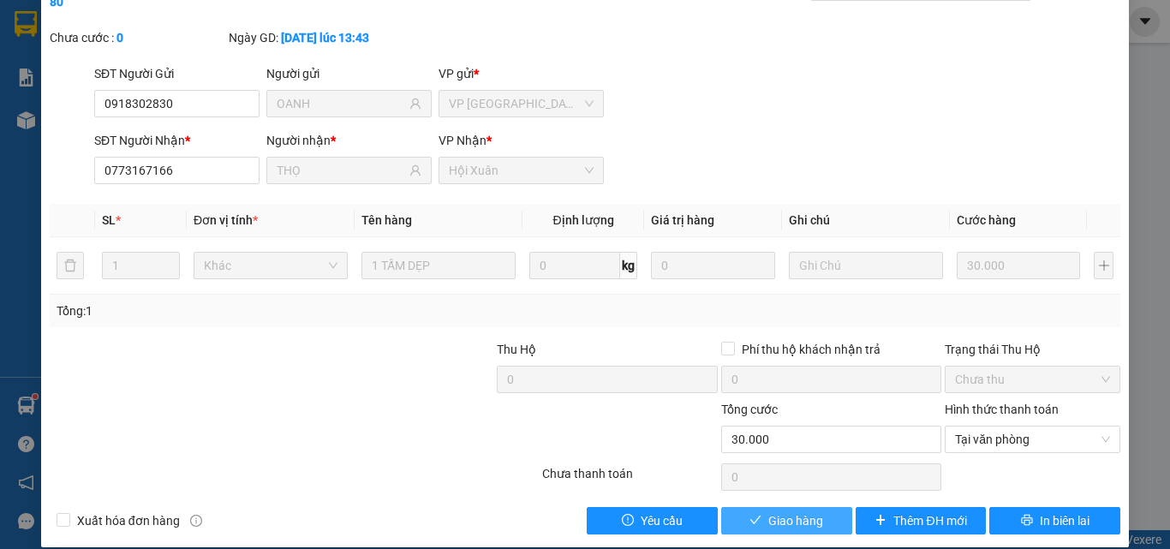
click at [824, 507] on button "Giao hàng" at bounding box center [786, 520] width 131 height 27
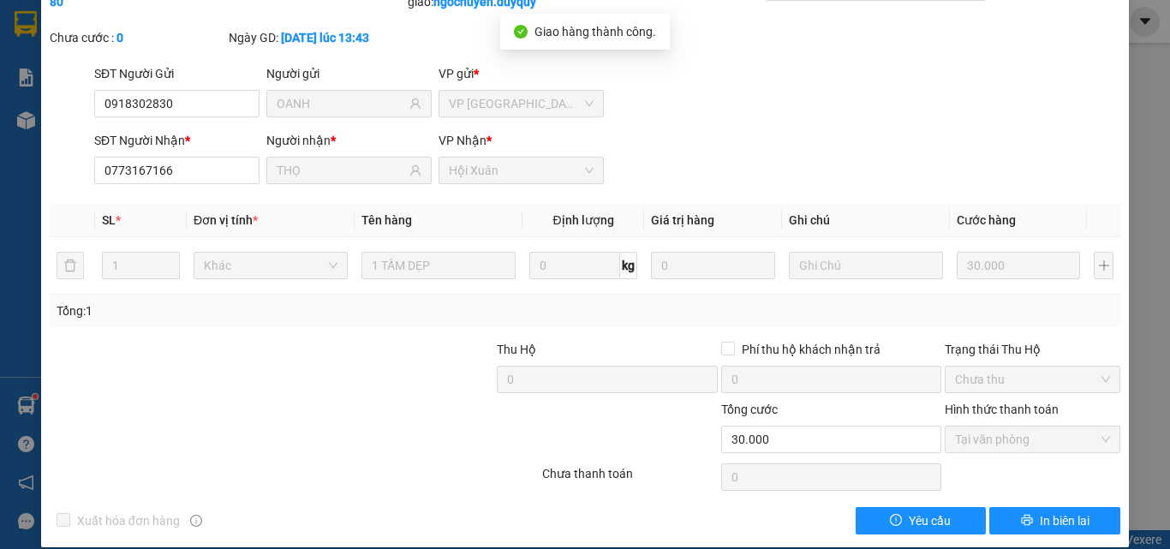
scroll to position [0, 0]
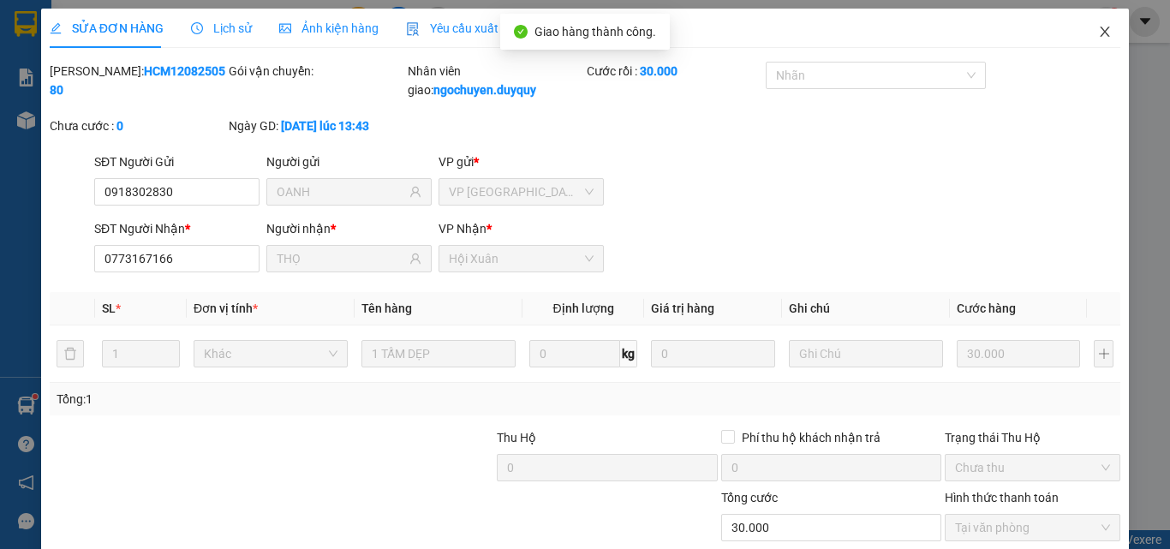
click at [1085, 40] on span "Close" at bounding box center [1105, 33] width 48 height 48
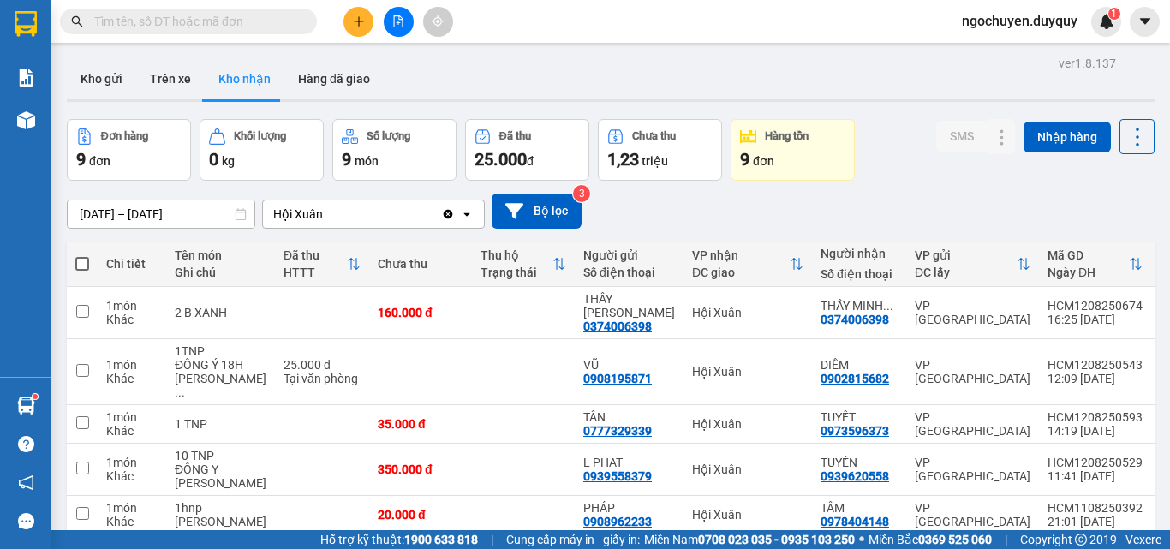
click at [186, 214] on input "[DATE] – [DATE]" at bounding box center [161, 213] width 187 height 27
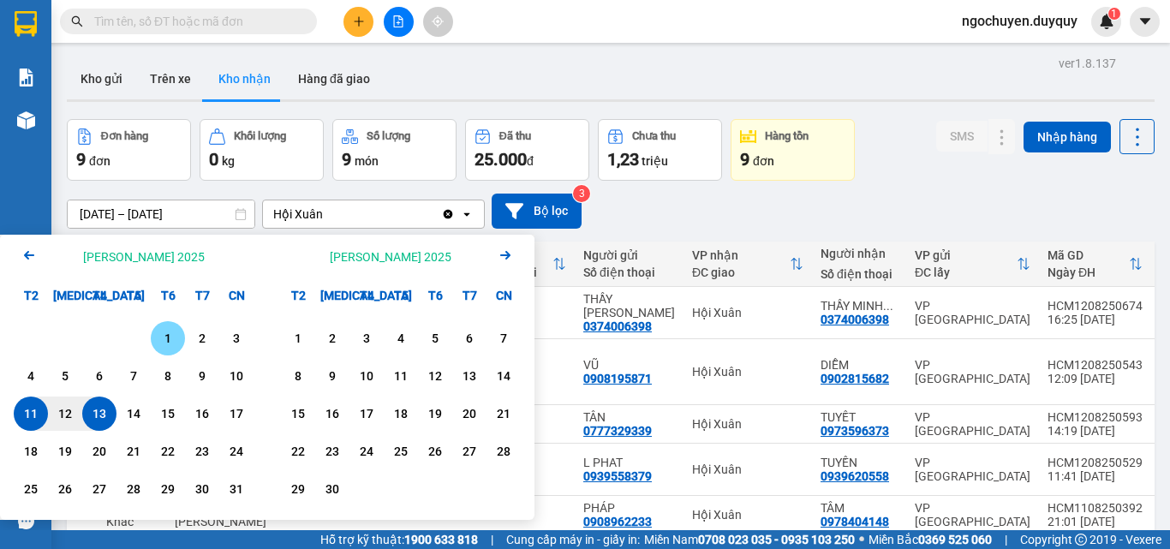
click at [170, 341] on div "1" at bounding box center [168, 338] width 24 height 21
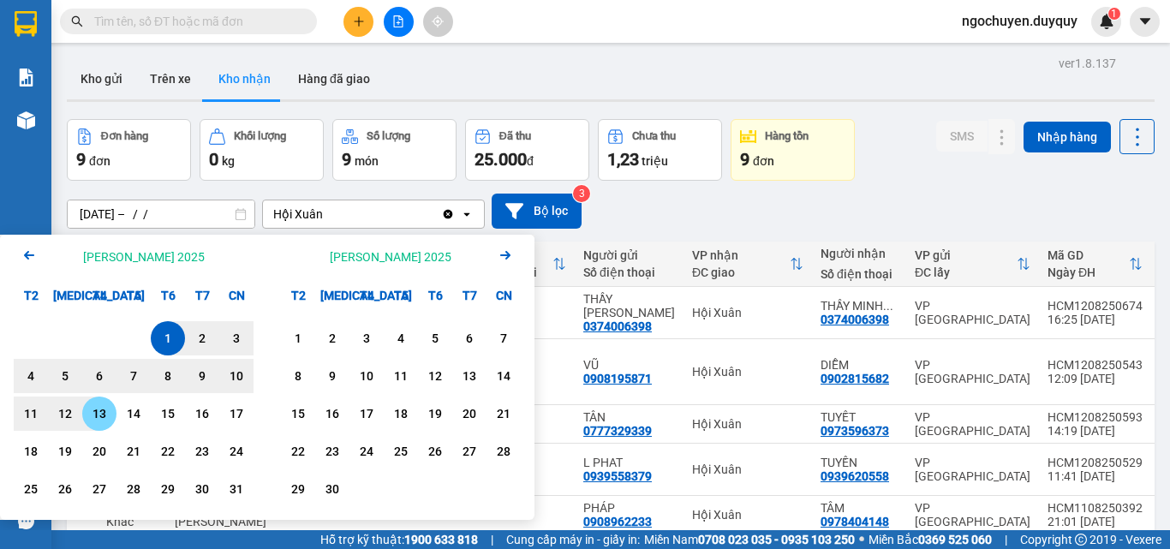
click at [113, 414] on div "13" at bounding box center [99, 414] width 34 height 34
type input "[DATE] – [DATE]"
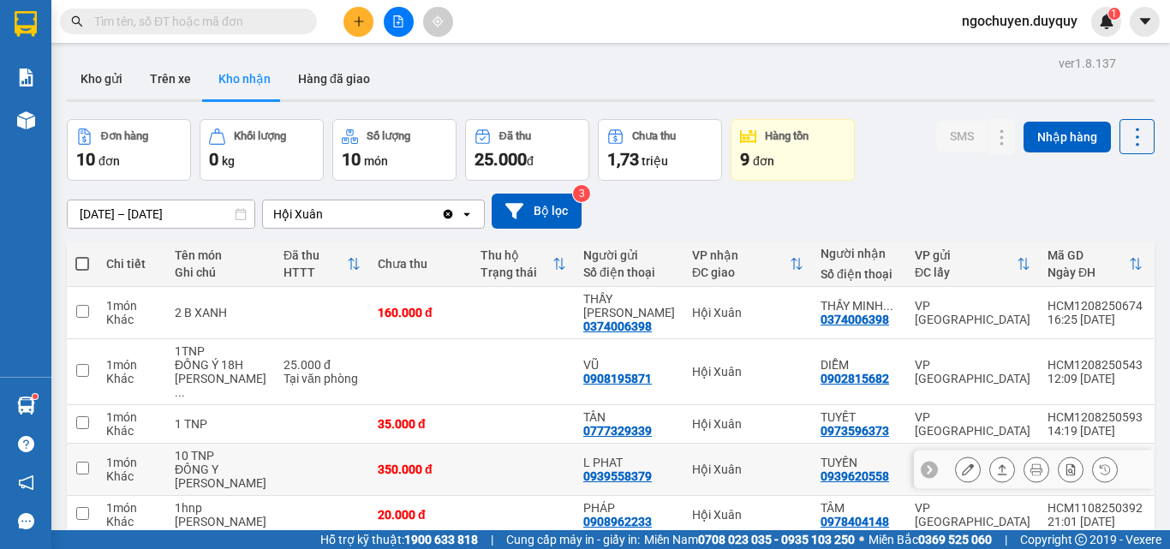
scroll to position [274, 0]
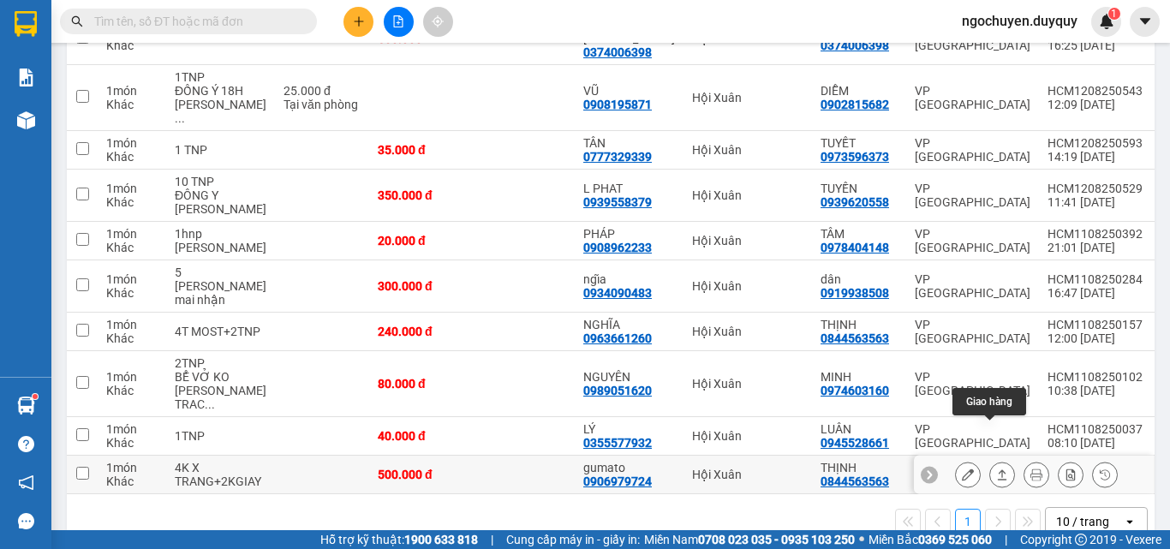
click at [996, 469] on icon at bounding box center [1002, 475] width 12 height 12
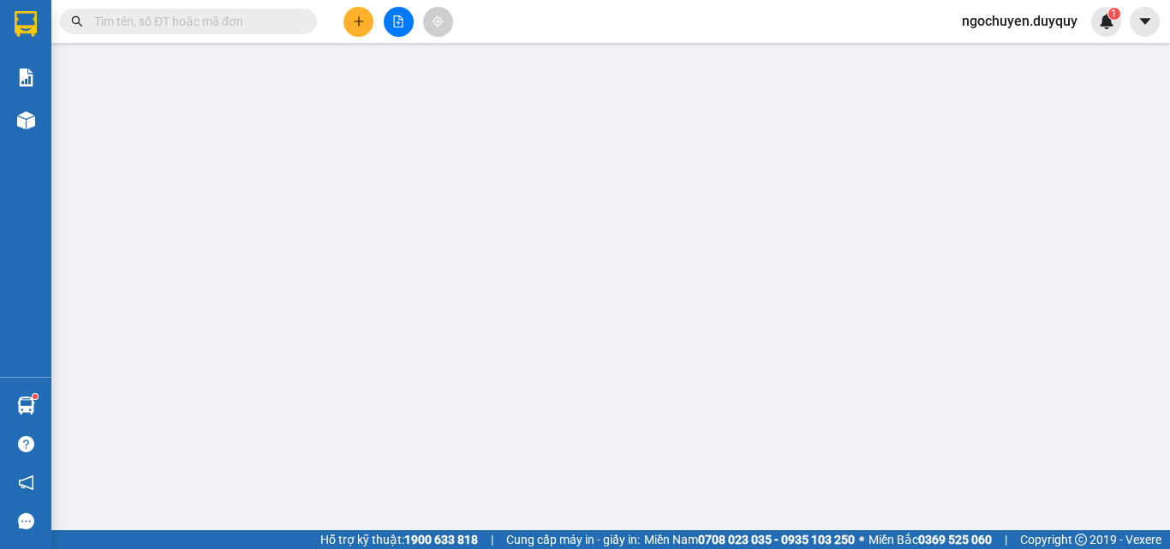
type input "0906979724"
type input "gumato"
type input "0844563563"
type input "THỊNH"
type input "500.000"
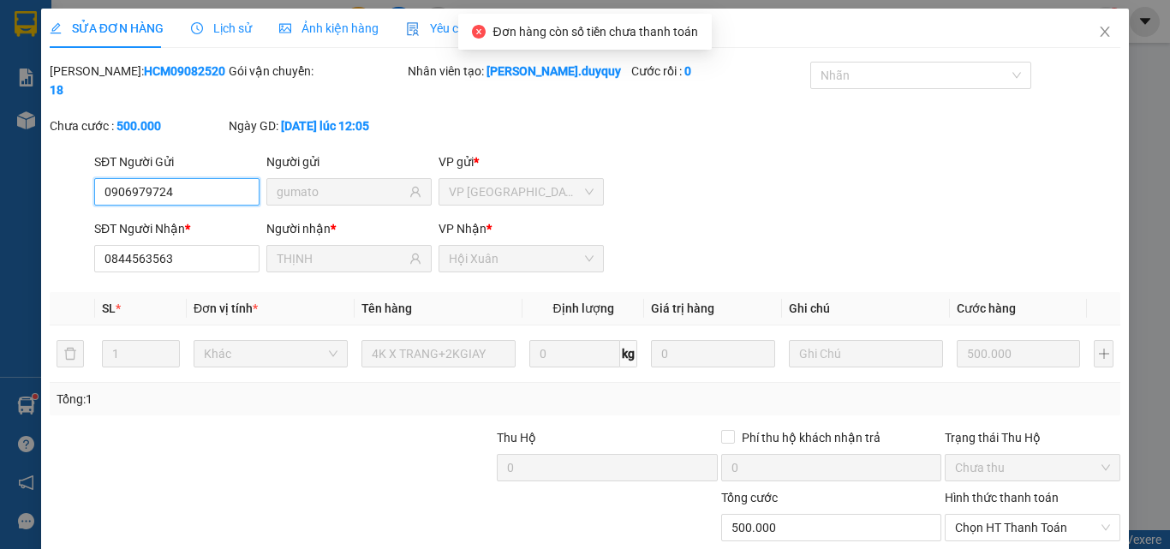
scroll to position [88, 0]
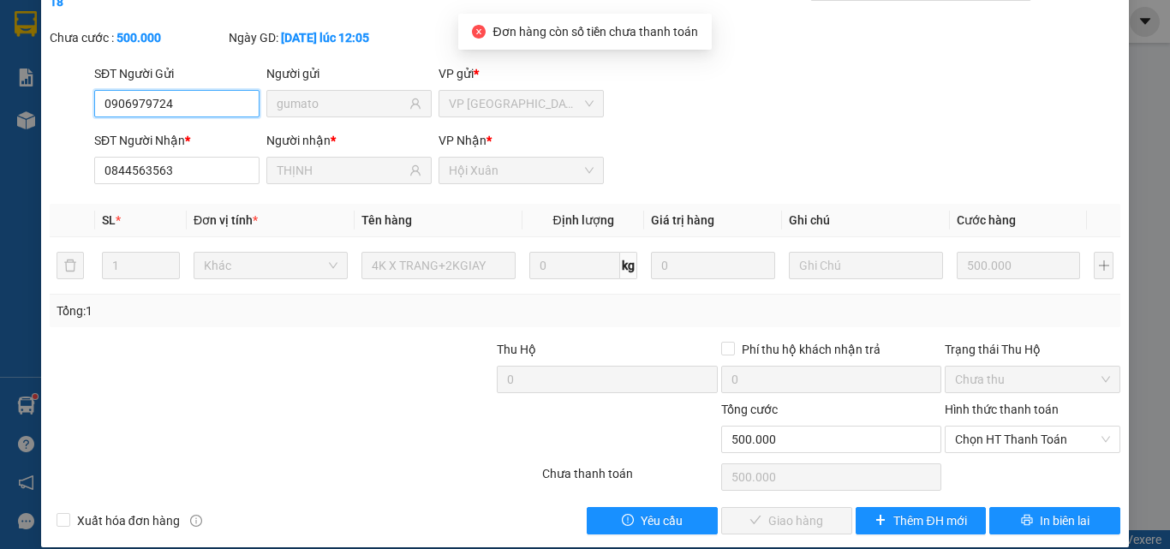
drag, startPoint x: 974, startPoint y: 419, endPoint x: 974, endPoint y: 441, distance: 22.3
click at [974, 427] on span "Chọn HT Thanh Toán" at bounding box center [1032, 440] width 155 height 26
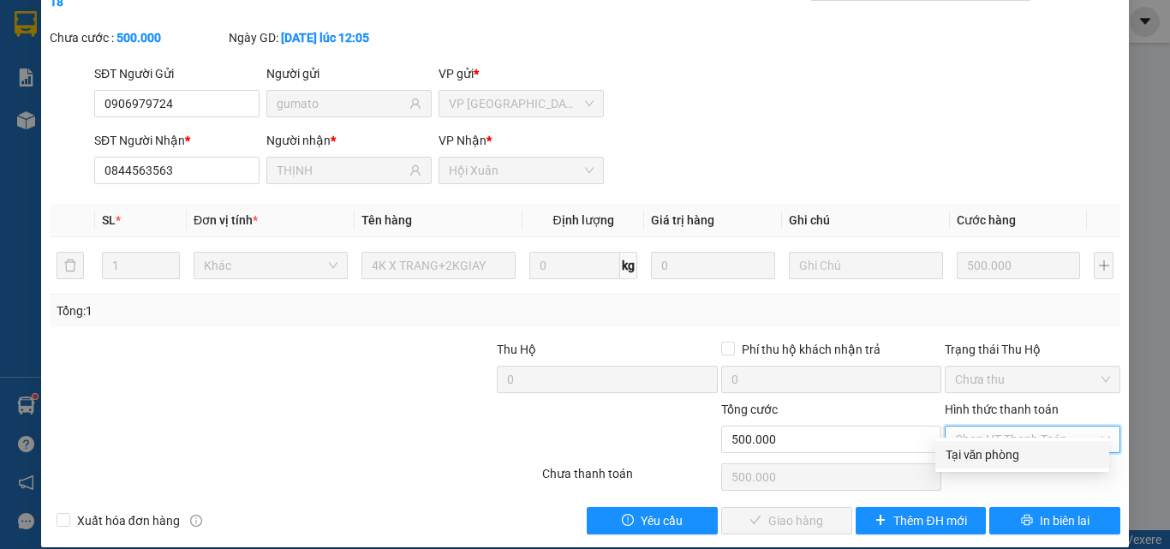
click at [971, 447] on div "Tại văn phòng" at bounding box center [1022, 454] width 153 height 19
type input "0"
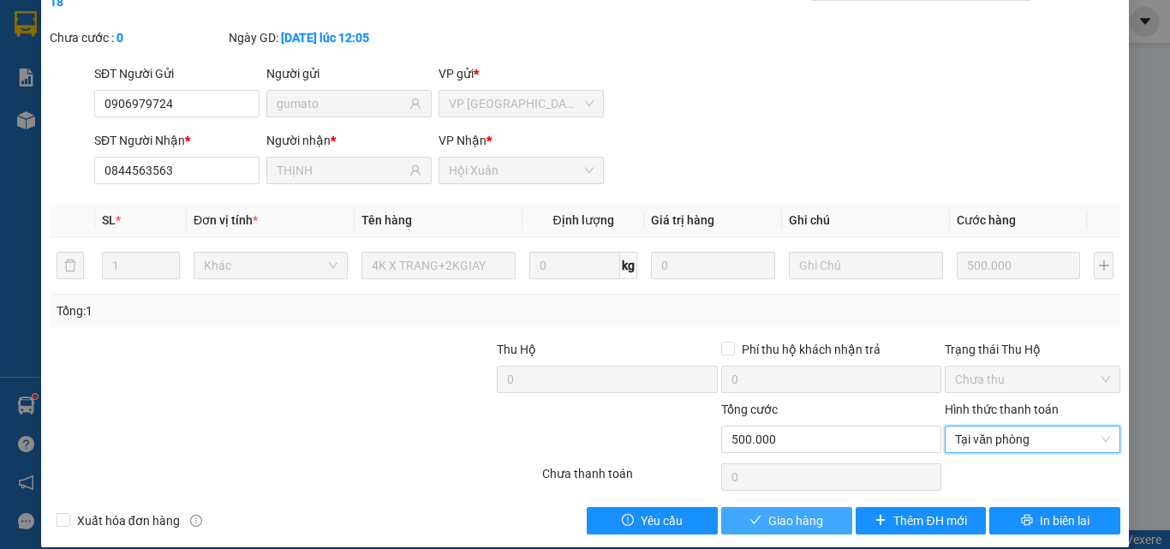
click at [740, 507] on button "Giao hàng" at bounding box center [786, 520] width 131 height 27
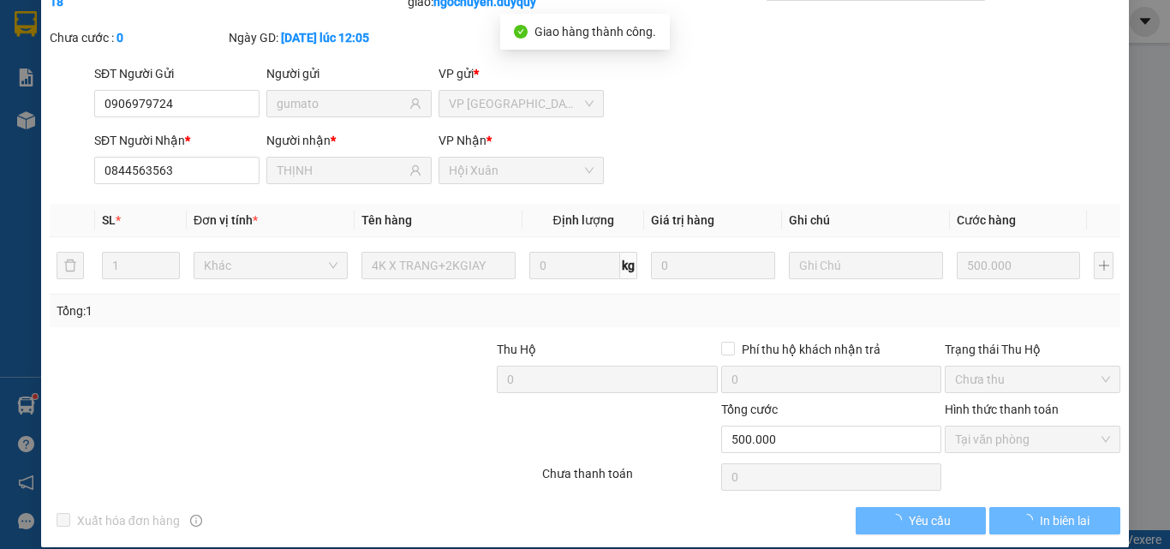
scroll to position [0, 0]
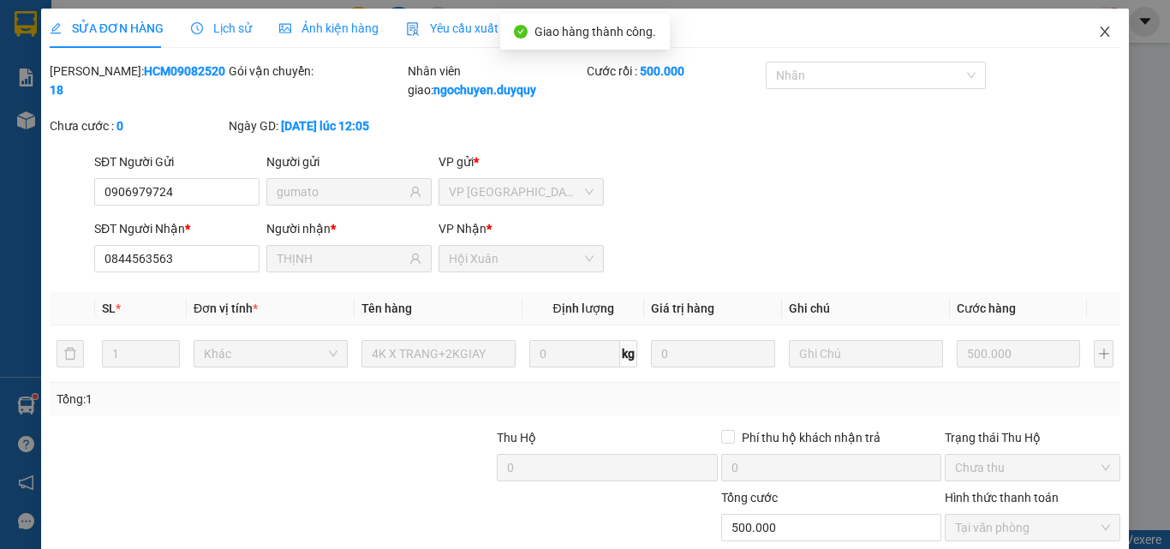
click at [1090, 44] on span "Close" at bounding box center [1105, 33] width 48 height 48
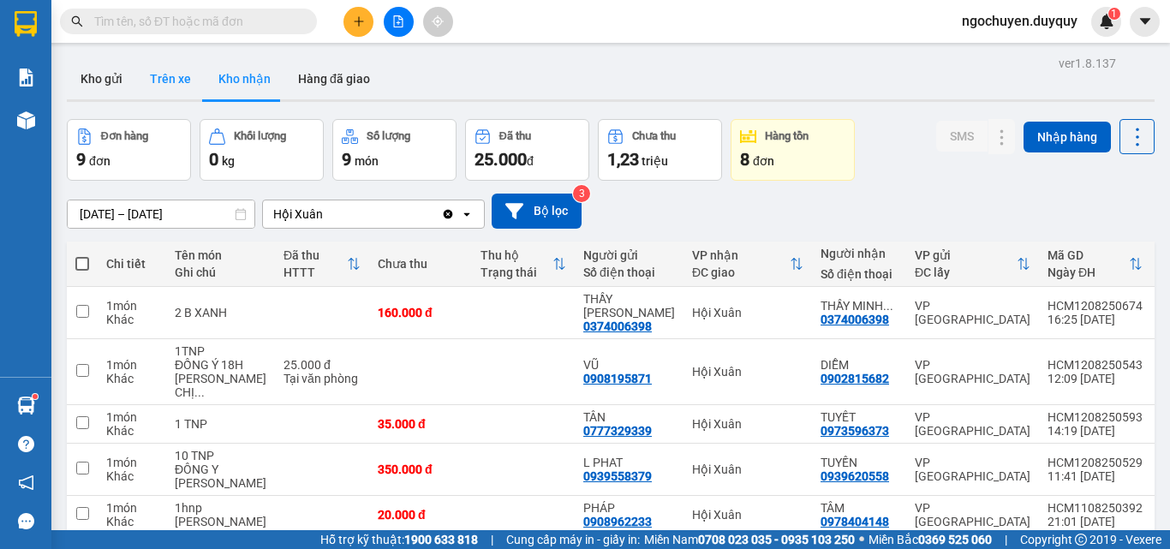
click at [188, 79] on button "Trên xe" at bounding box center [170, 78] width 69 height 41
type input "[DATE] – [DATE]"
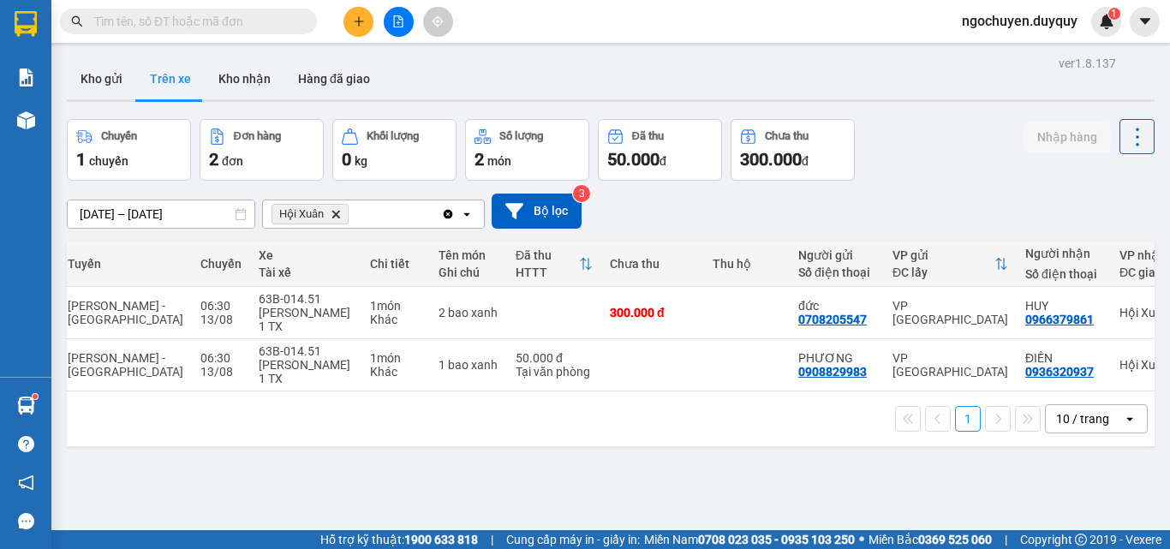
scroll to position [0, 177]
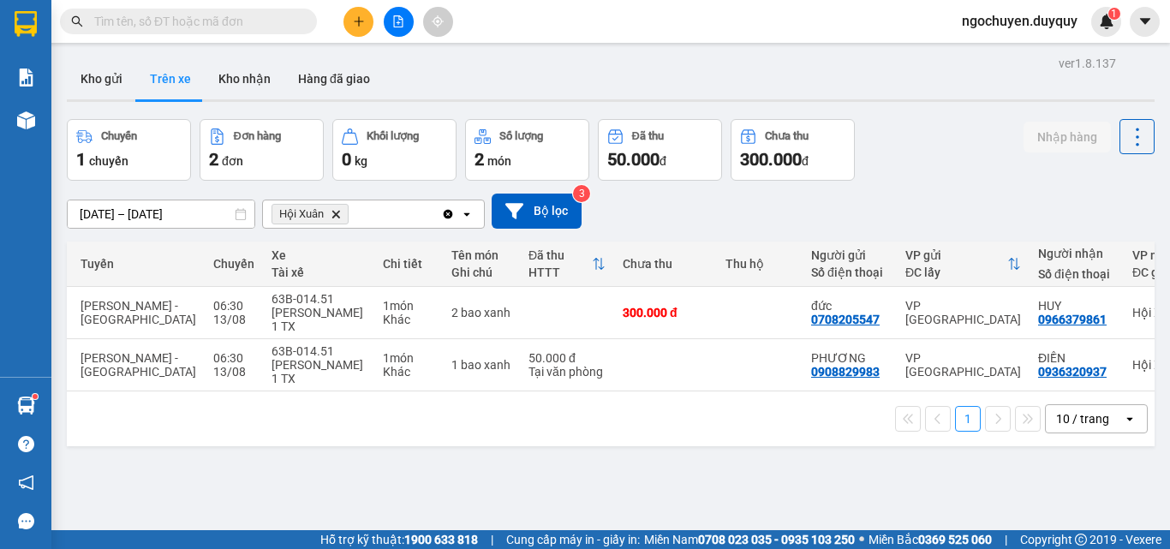
click at [128, 27] on input "text" at bounding box center [195, 21] width 202 height 19
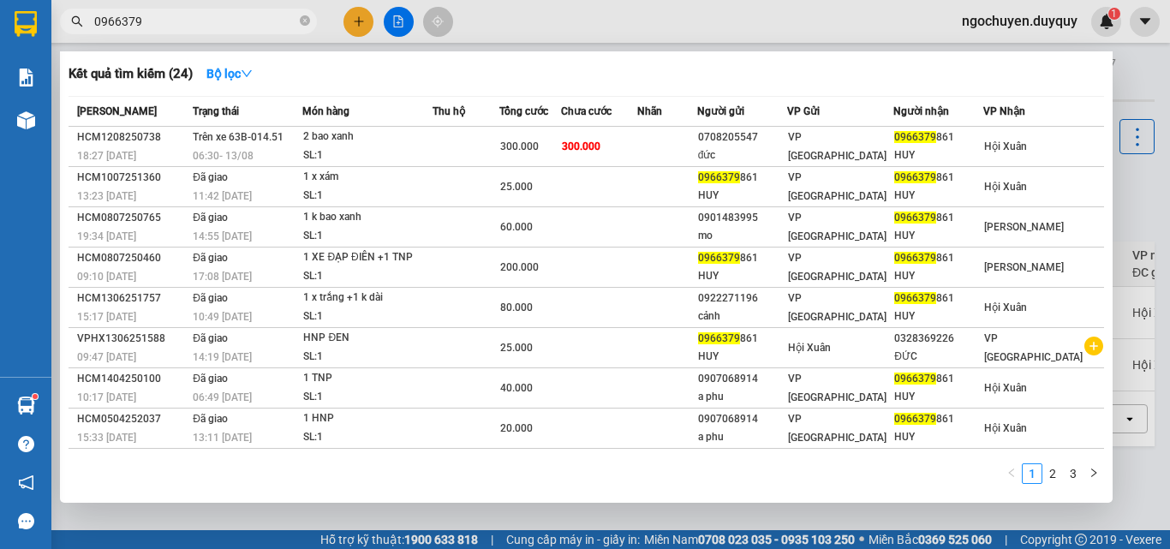
type input "0966379"
click at [299, 17] on span "0966379" at bounding box center [188, 22] width 257 height 26
click at [299, 18] on span "0966379" at bounding box center [188, 22] width 257 height 26
click at [307, 21] on span "0966379" at bounding box center [188, 22] width 257 height 26
click at [307, 21] on icon "close-circle" at bounding box center [305, 20] width 10 height 10
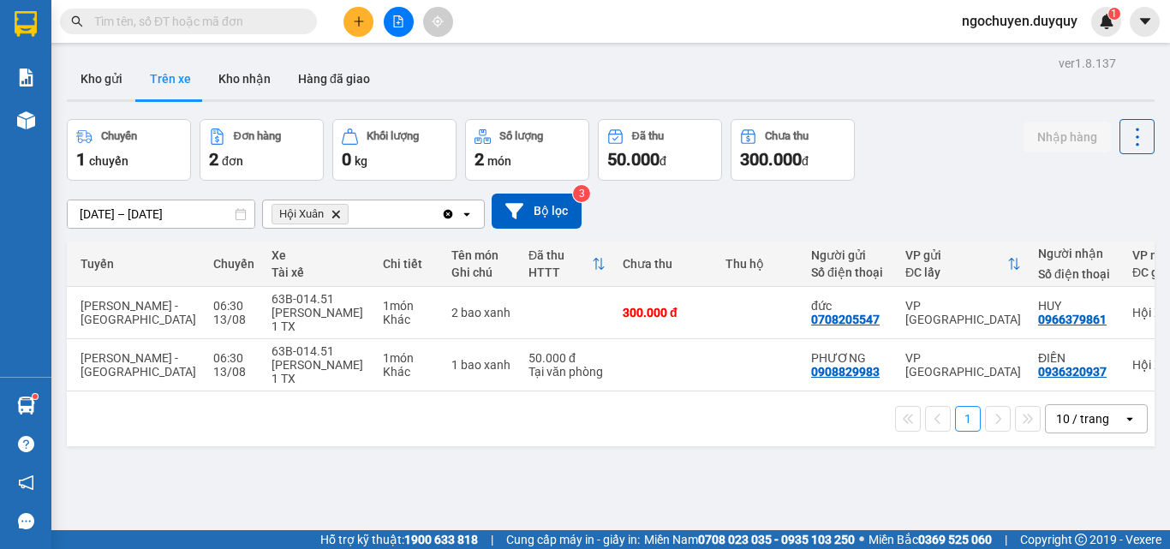
click at [266, 21] on input "text" at bounding box center [195, 21] width 202 height 19
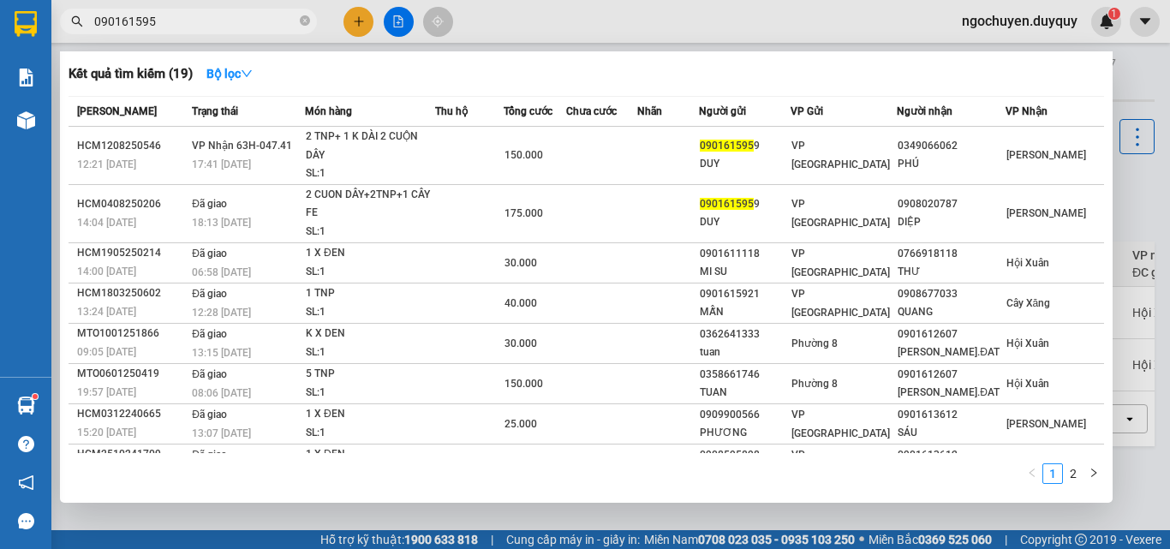
type input "0901615959"
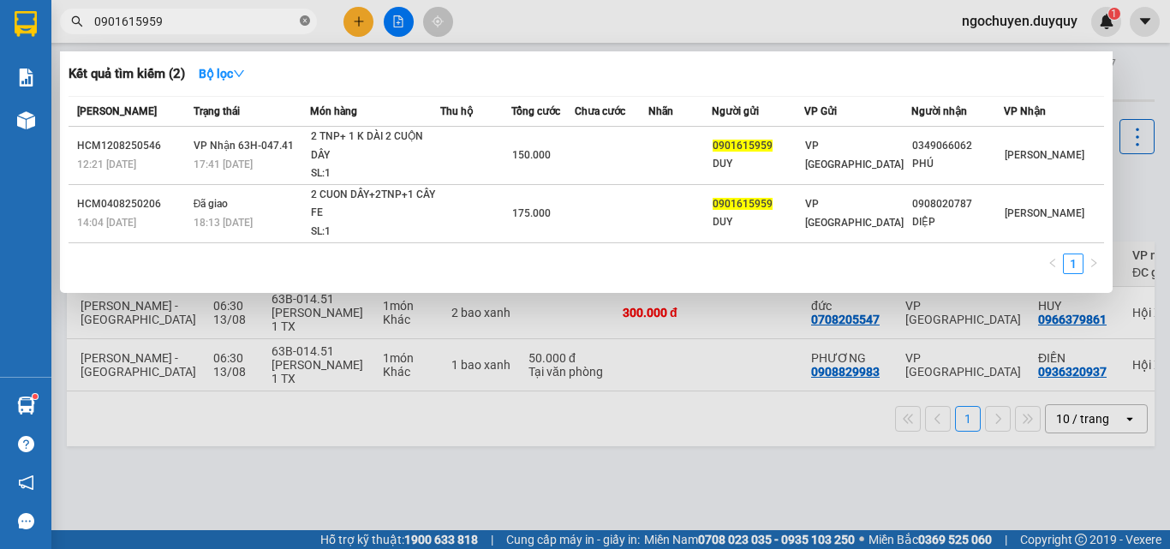
click at [303, 18] on icon "close-circle" at bounding box center [305, 20] width 10 height 10
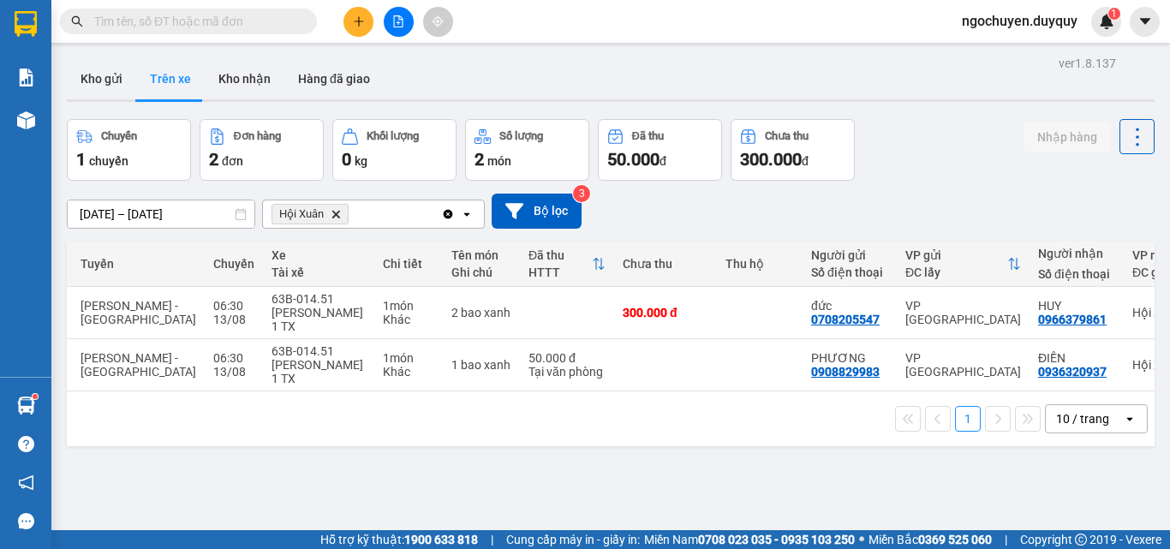
click at [254, 9] on span at bounding box center [188, 22] width 257 height 26
click at [237, 32] on span at bounding box center [188, 22] width 257 height 26
click at [237, 18] on input "text" at bounding box center [195, 21] width 202 height 19
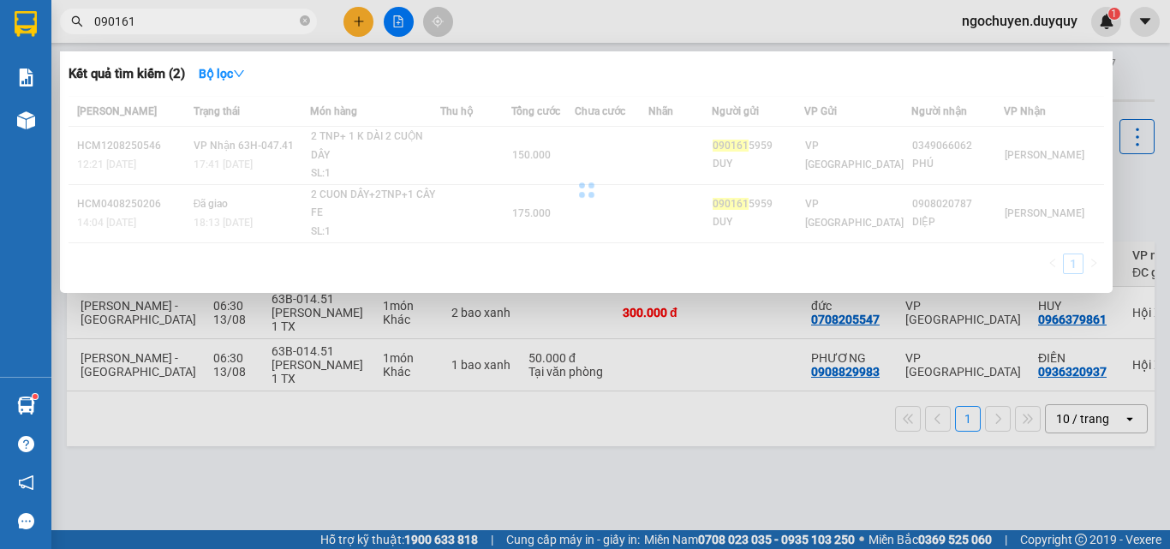
type input "0901615"
